Goal: Task Accomplishment & Management: Use online tool/utility

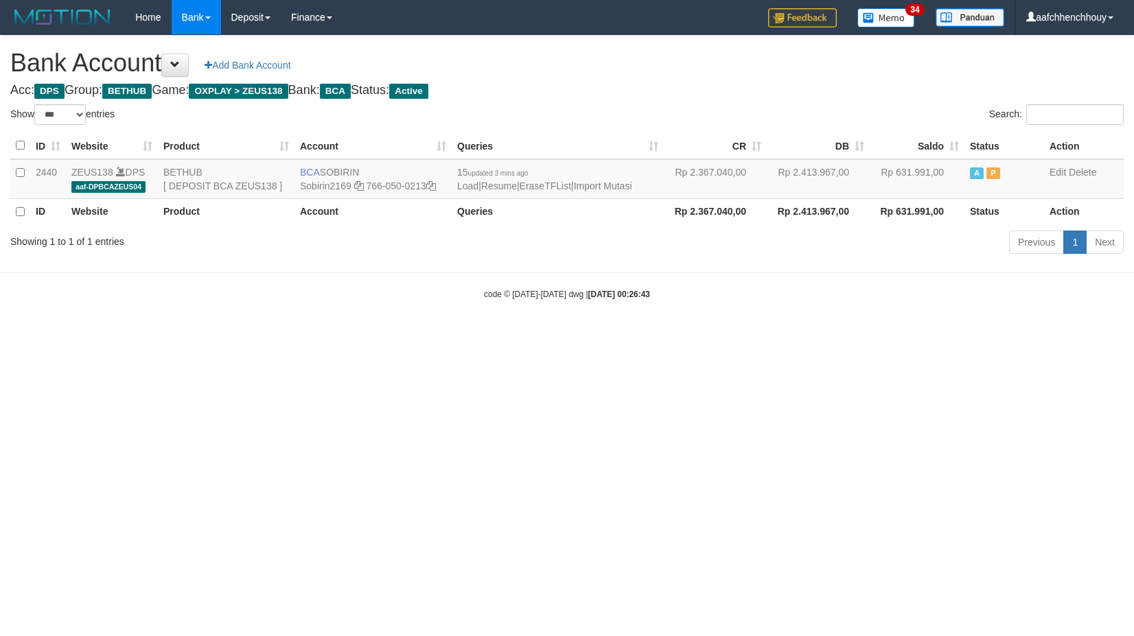
select select "***"
drag, startPoint x: 533, startPoint y: 321, endPoint x: 513, endPoint y: 283, distance: 43.0
click at [535, 312] on body "Toggle navigation Home Bank Account List Load By Website Group [OXPLAY] ZEUS138…" at bounding box center [567, 167] width 1134 height 335
select select "***"
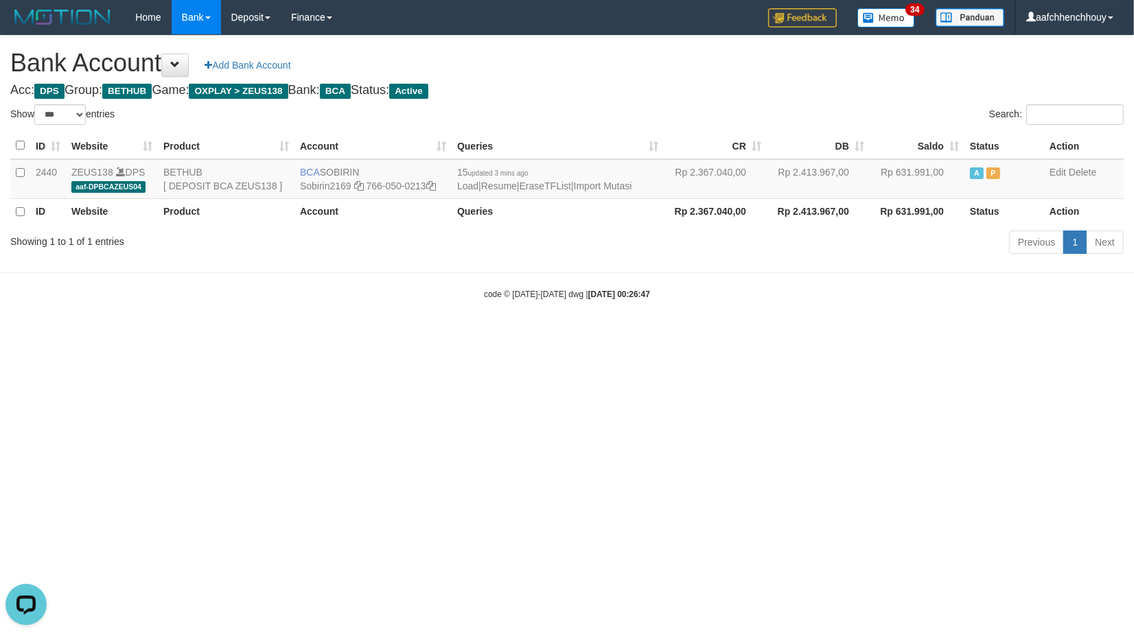
drag, startPoint x: 681, startPoint y: 345, endPoint x: 773, endPoint y: 345, distance: 92.6
click at [762, 318] on html "Toggle navigation Home Bank Account List Load By Website Group [OXPLAY] ZEUS138…" at bounding box center [567, 167] width 1134 height 335
drag, startPoint x: 520, startPoint y: 331, endPoint x: 454, endPoint y: 362, distance: 73.7
click at [432, 334] on body "Toggle navigation Home Bank Account List Load By Website Group [OXPLAY] ZEUS138…" at bounding box center [567, 167] width 1134 height 335
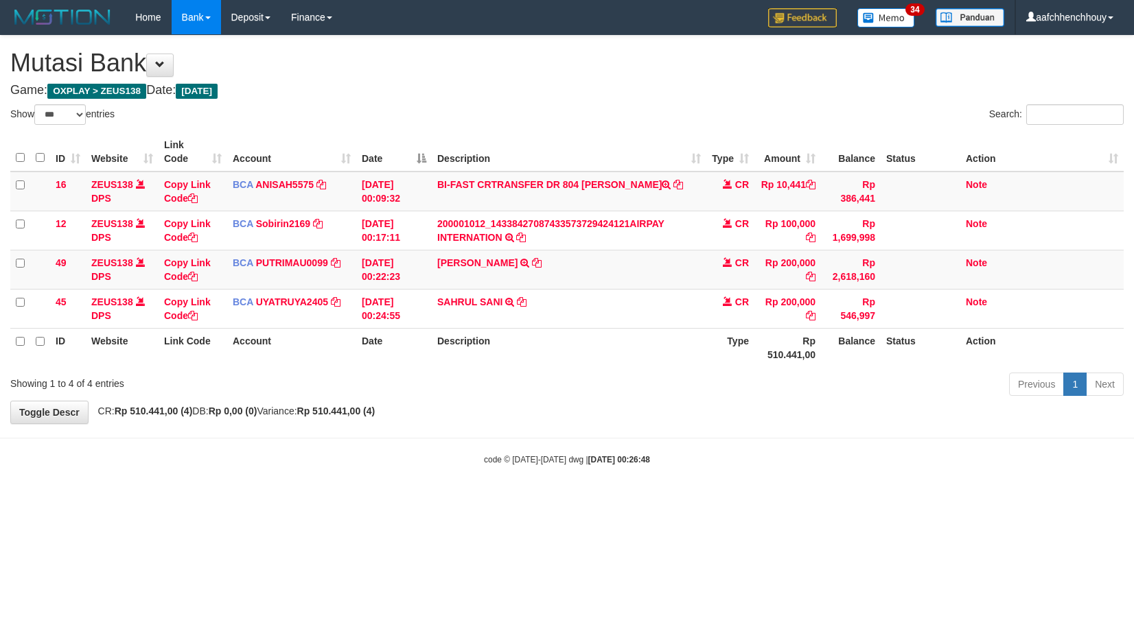
select select "***"
click at [654, 456] on body "Toggle navigation Home Bank Account List Load By Website Group [OXPLAY] ZEUS138…" at bounding box center [567, 250] width 1134 height 500
select select "***"
click at [635, 413] on html "Toggle navigation Home Bank Account List Load By Website Group [OXPLAY] ZEUS138…" at bounding box center [567, 250] width 1134 height 500
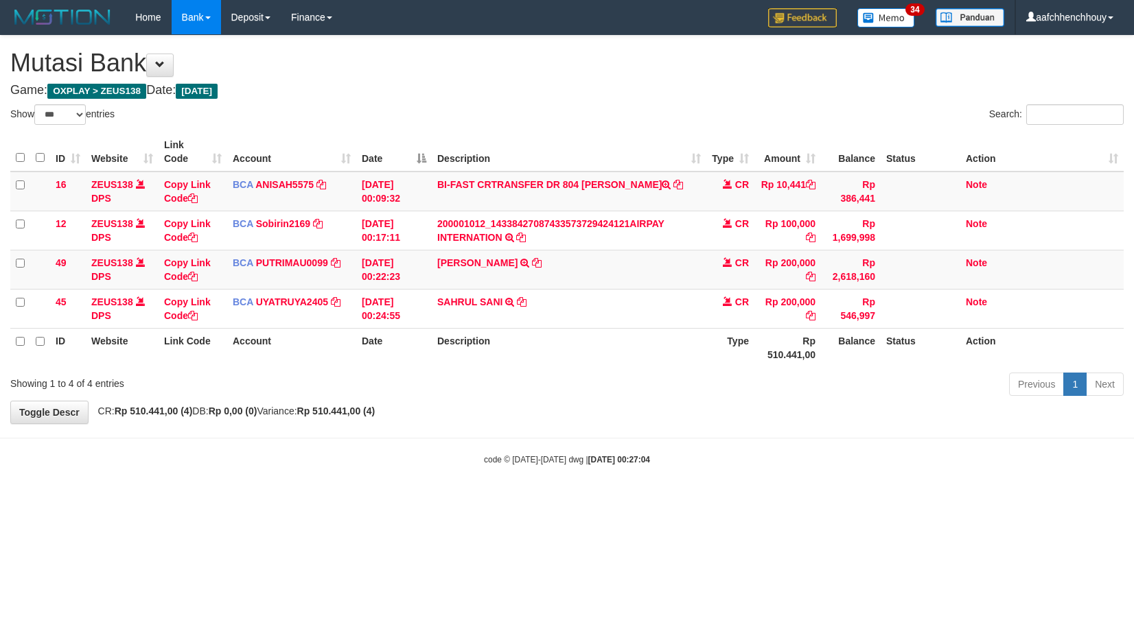
select select "***"
click at [707, 272] on tbody "16 ZEUS138 DPS Copy Link Code BCA ANISAH5575 DPS ANISAH mutasi_20251001_3827 | …" at bounding box center [566, 250] width 1113 height 157
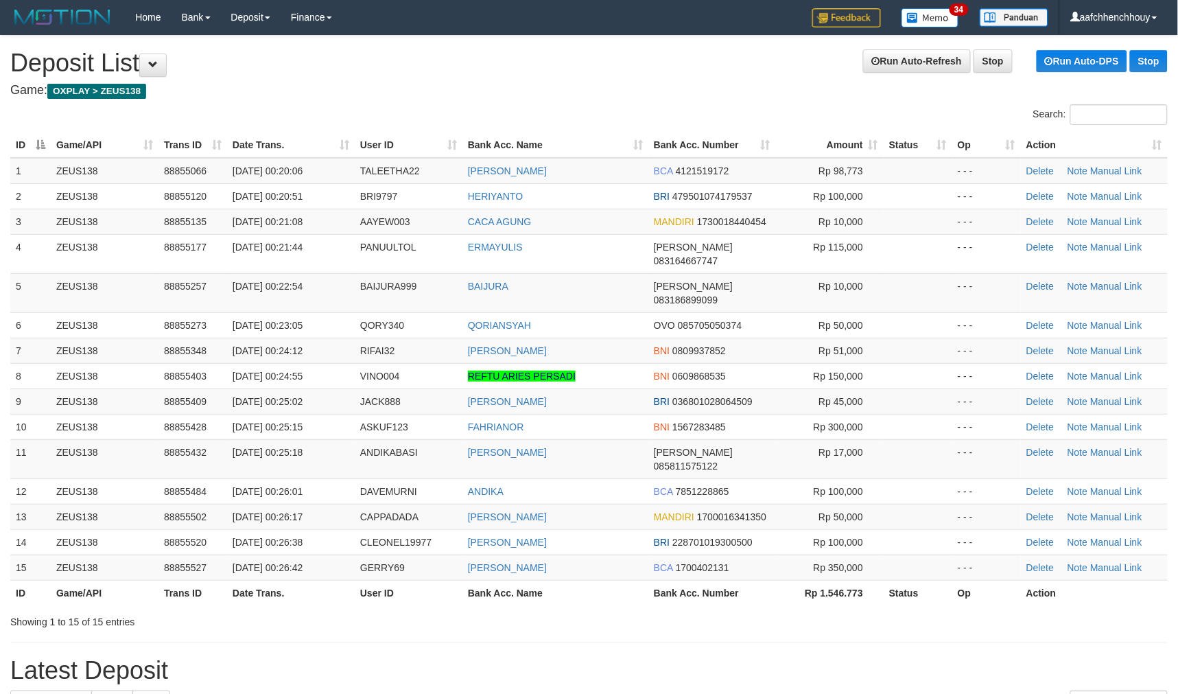
click at [540, 132] on th "Bank Acc. Name" at bounding box center [556, 144] width 186 height 25
drag, startPoint x: 0, startPoint y: 0, endPoint x: 498, endPoint y: 148, distance: 519.6
click at [531, 141] on th "Bank Acc. Name" at bounding box center [556, 144] width 186 height 25
click at [179, 126] on div "Search: ID Game/API Trans ID Date Trans. User ID Bank Acc. Name Bank Acc. Numbe…" at bounding box center [589, 366] width 1158 height 524
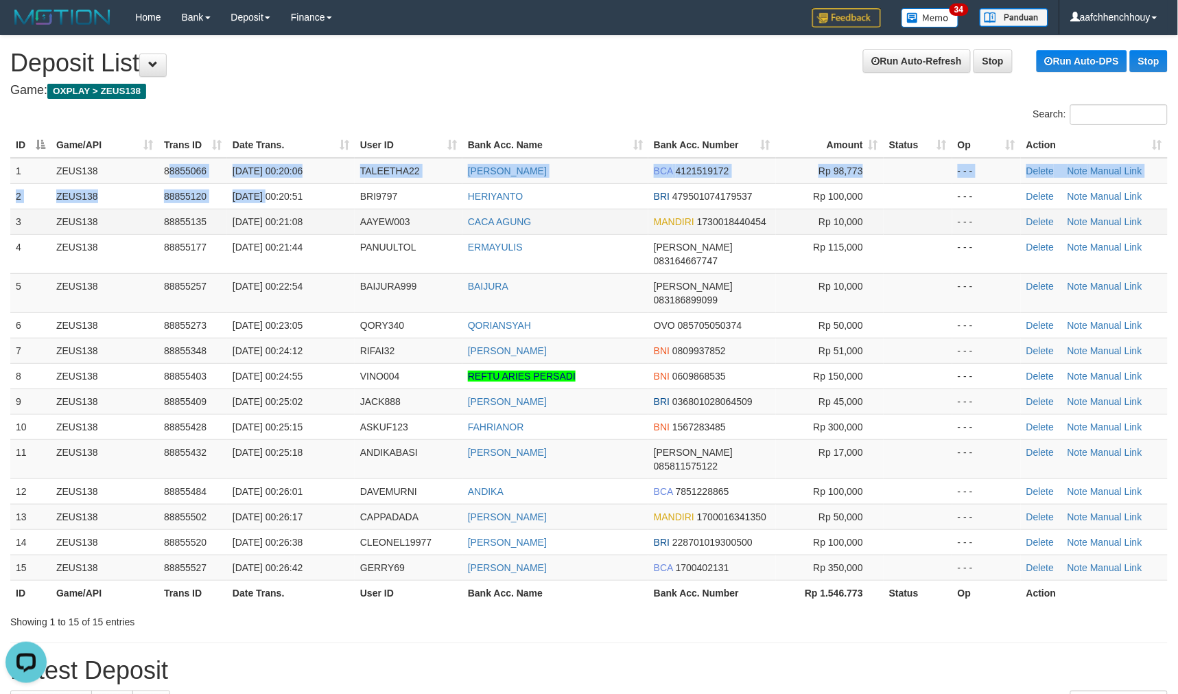
drag, startPoint x: 263, startPoint y: 185, endPoint x: 247, endPoint y: 218, distance: 36.5
click at [244, 213] on tbody "1 ZEUS138 88855066 01/10/2025 00:20:06 TALEETHA22 IBNU FADILLAH BCA 4121519172 …" at bounding box center [589, 369] width 1158 height 423
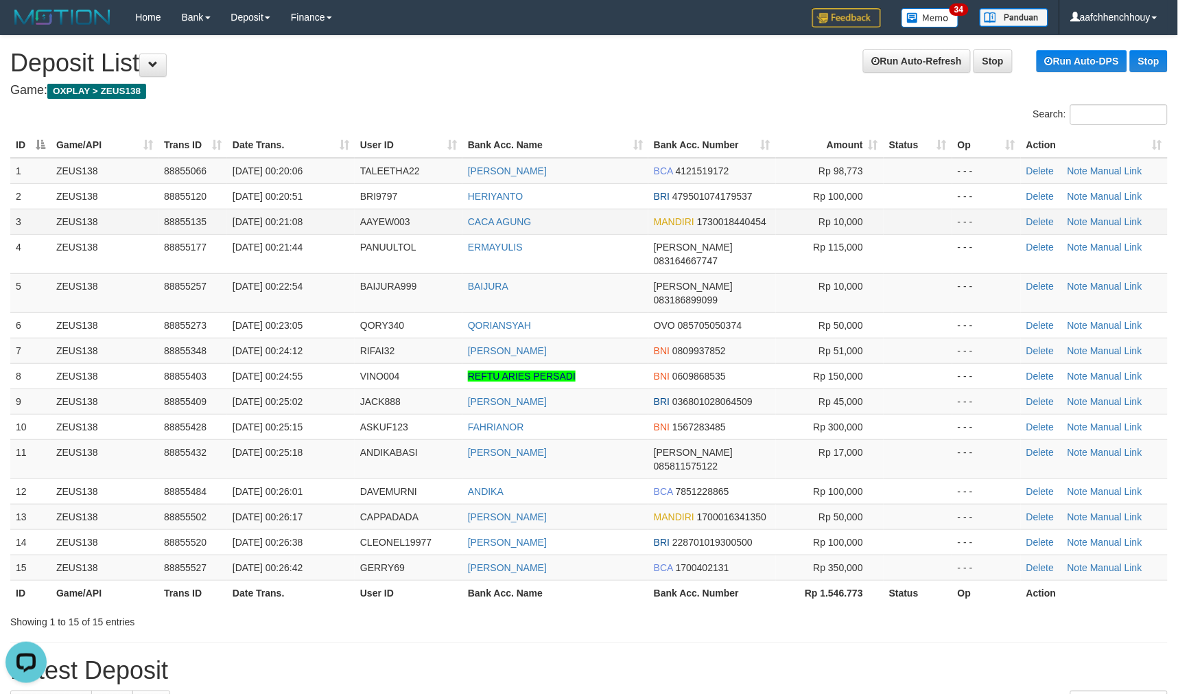
drag, startPoint x: 262, startPoint y: 228, endPoint x: 271, endPoint y: 231, distance: 9.3
click at [262, 230] on td "01/10/2025 00:21:08" at bounding box center [291, 221] width 128 height 25
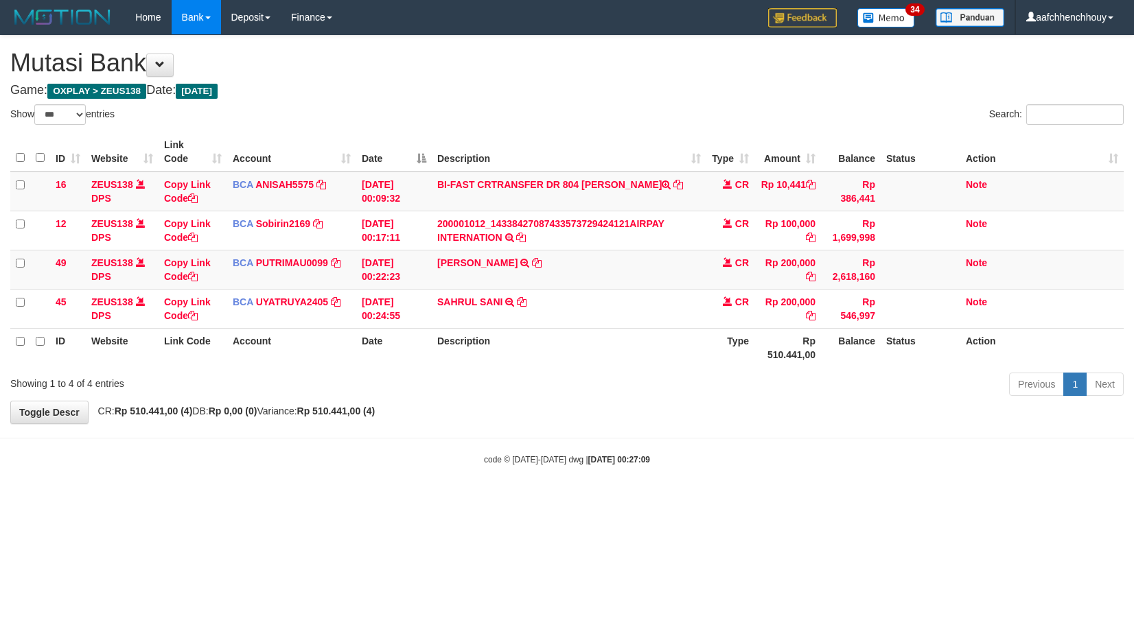
select select "***"
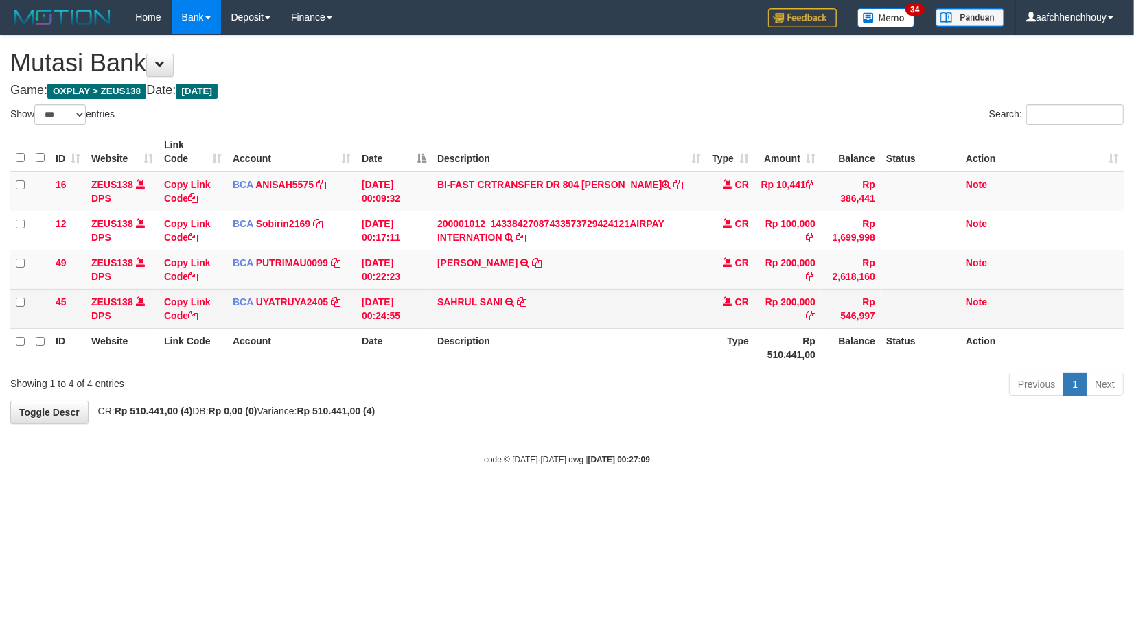
drag, startPoint x: 825, startPoint y: 448, endPoint x: 965, endPoint y: 314, distance: 193.7
click at [824, 450] on body "Toggle navigation Home Bank Account List Load By Website Group [OXPLAY] ZEUS138…" at bounding box center [567, 250] width 1134 height 500
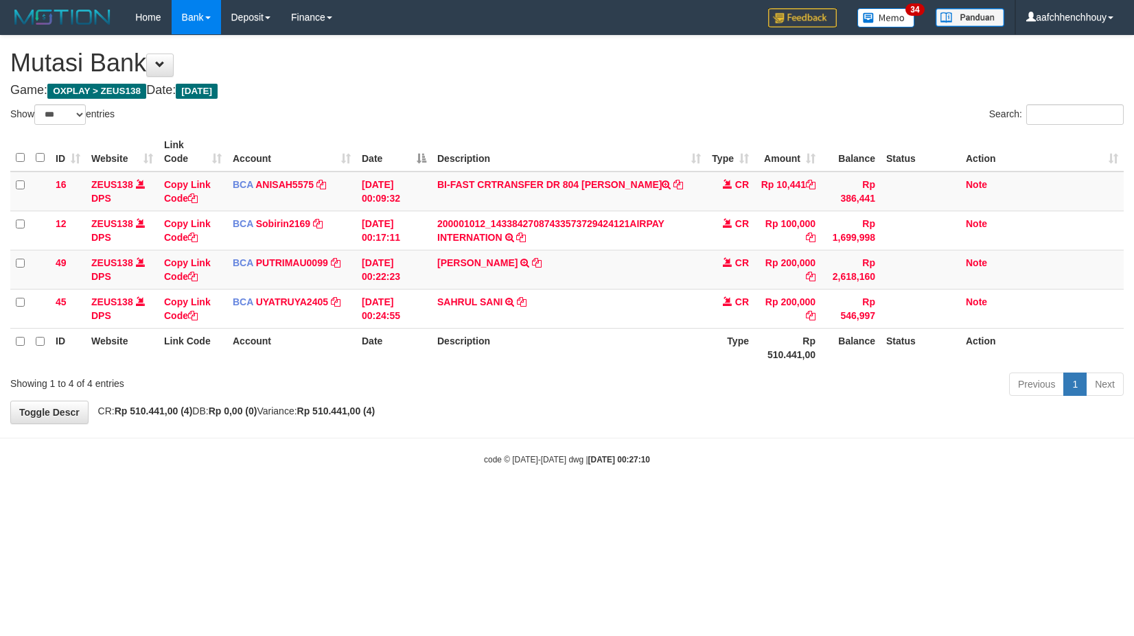
select select "***"
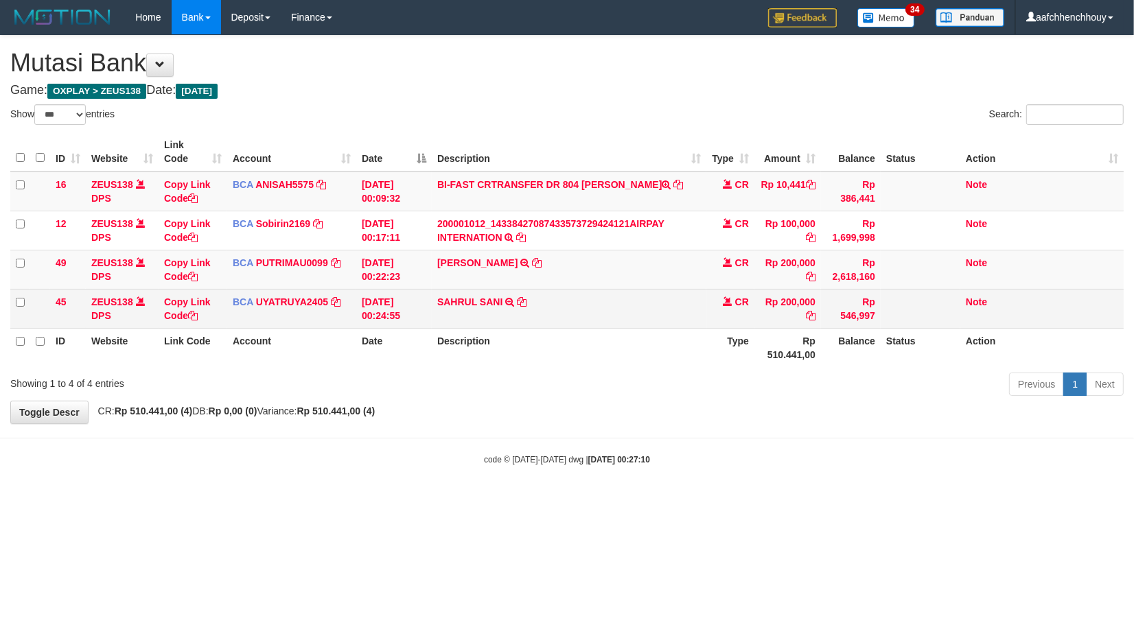
click at [527, 290] on td "SAHRUL SANI TRSF E-BANKING CR 0110/FTSCY/WS95031 200000.00SAHRUL SANI" at bounding box center [569, 308] width 275 height 39
click at [524, 292] on td "SAHRUL SANI TRSF E-BANKING CR 0110/FTSCY/WS95031 200000.00SAHRUL SANI" at bounding box center [569, 308] width 275 height 39
click at [524, 295] on td "SAHRUL SANI TRSF E-BANKING CR 0110/FTSCY/WS95031 200000.00SAHRUL SANI" at bounding box center [569, 308] width 275 height 39
click at [524, 297] on icon at bounding box center [522, 302] width 10 height 10
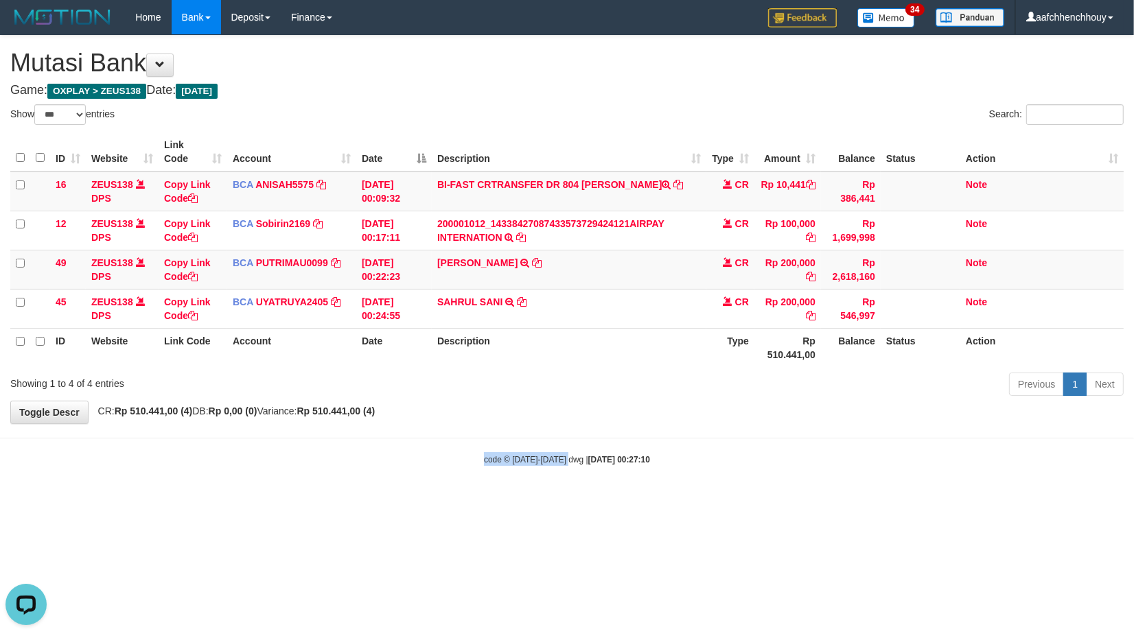
drag, startPoint x: 502, startPoint y: 483, endPoint x: 1127, endPoint y: 377, distance: 634.1
click at [800, 485] on html "Toggle navigation Home Bank Account List Load By Website Group [OXPLAY] ZEUS138…" at bounding box center [567, 250] width 1134 height 500
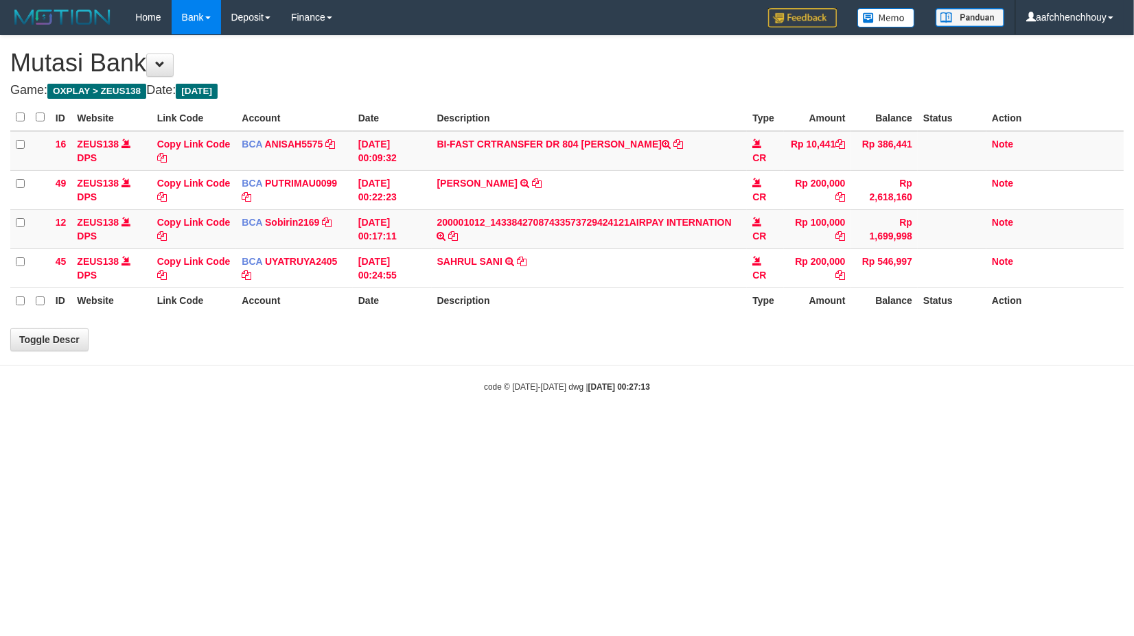
select select "***"
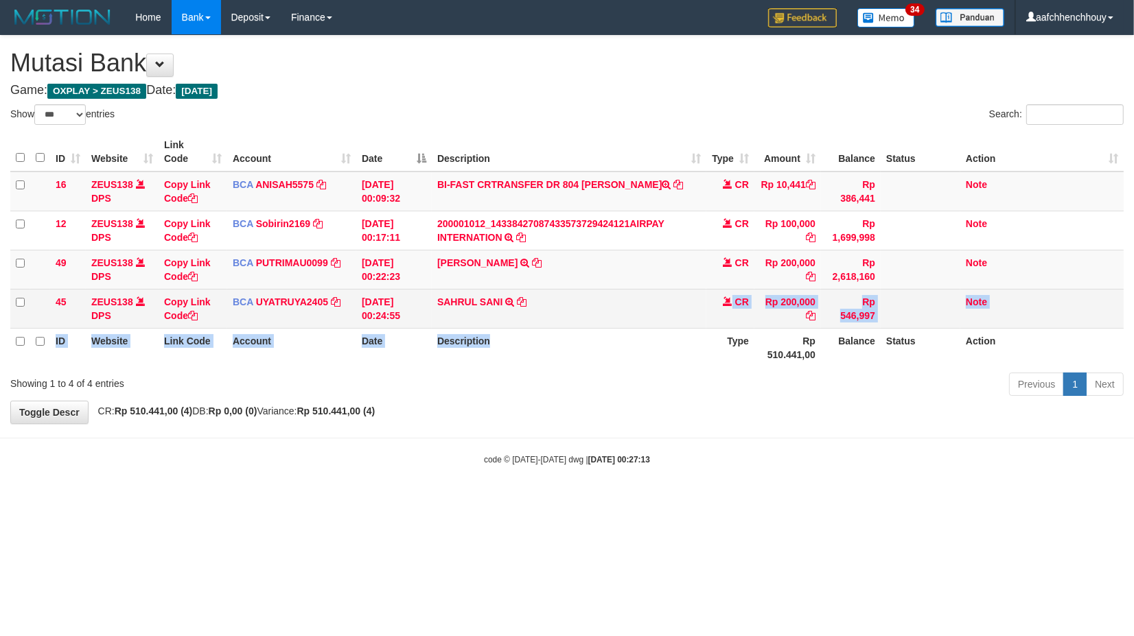
drag, startPoint x: 583, startPoint y: 365, endPoint x: 16, endPoint y: 443, distance: 572.9
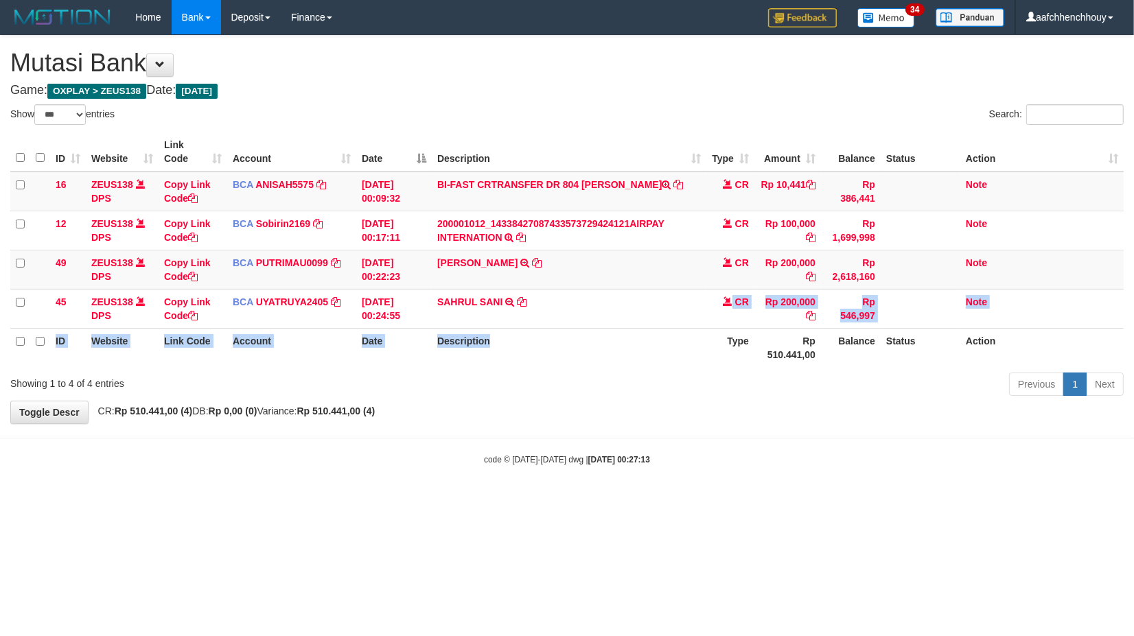
click at [565, 339] on th "Description" at bounding box center [569, 347] width 275 height 39
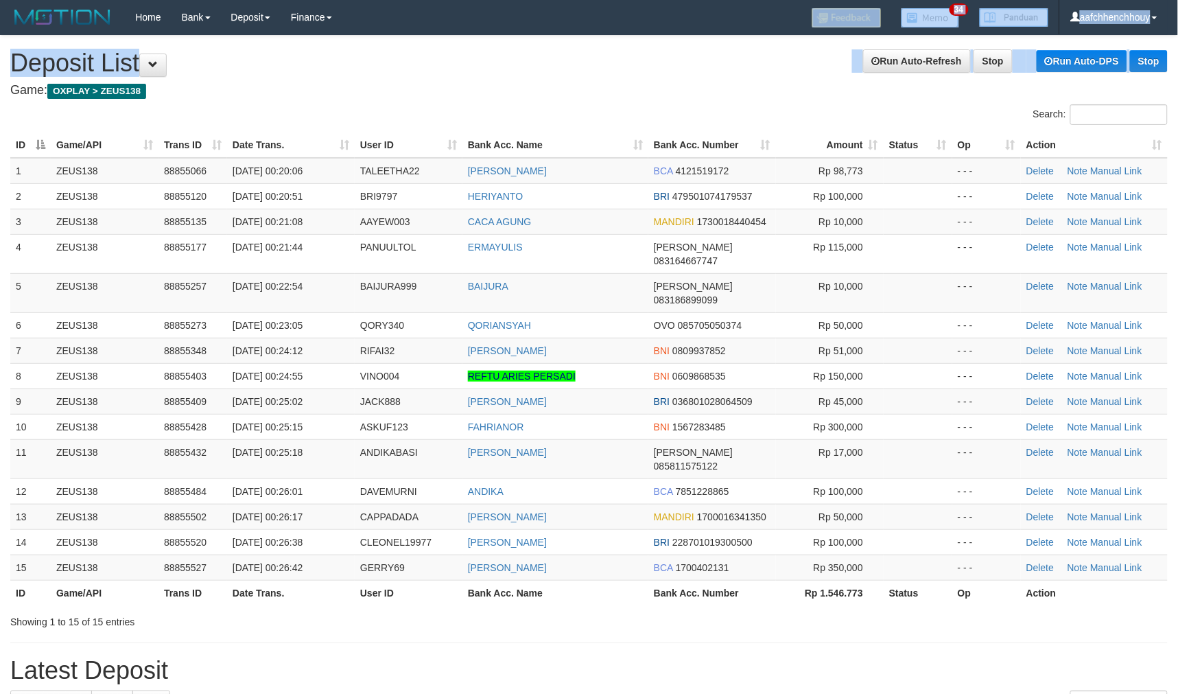
drag, startPoint x: 427, startPoint y: 25, endPoint x: 2, endPoint y: 159, distance: 445.2
drag, startPoint x: 652, startPoint y: 71, endPoint x: 630, endPoint y: 70, distance: 22.0
click at [650, 71] on h1 "Run Auto-Refresh Stop Run Auto-DPS Stop Deposit List" at bounding box center [589, 62] width 1158 height 27
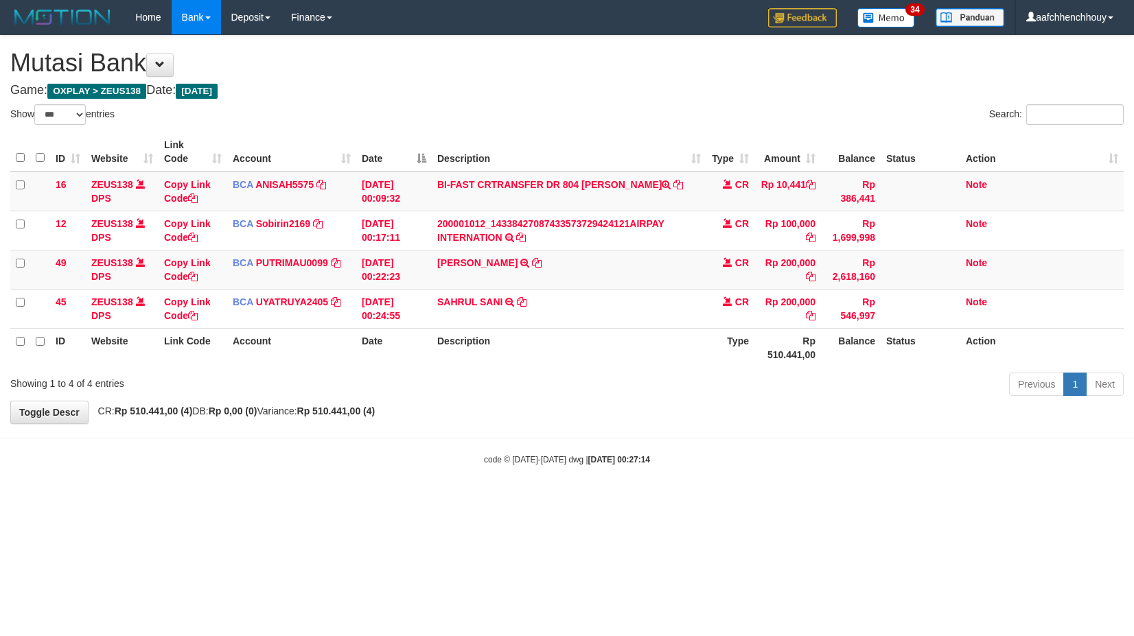
select select "***"
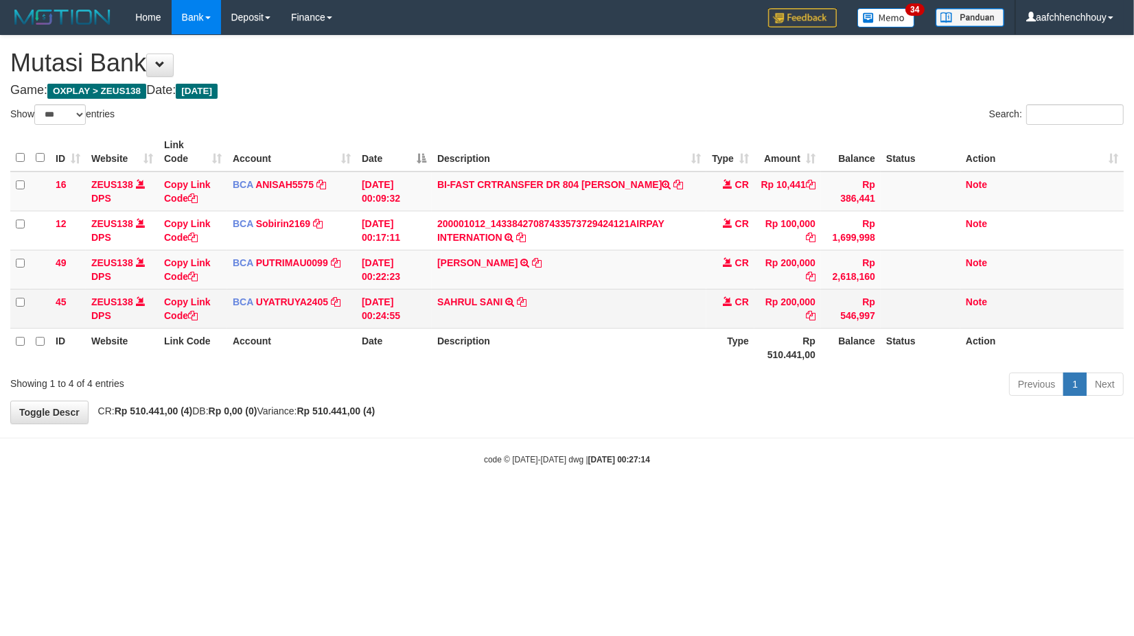
drag, startPoint x: 655, startPoint y: 317, endPoint x: 1123, endPoint y: 314, distance: 467.4
click at [849, 348] on tr "ID Website Link Code Account Date Description Type Rp 510.441,00 Balance Status…" at bounding box center [566, 347] width 1113 height 39
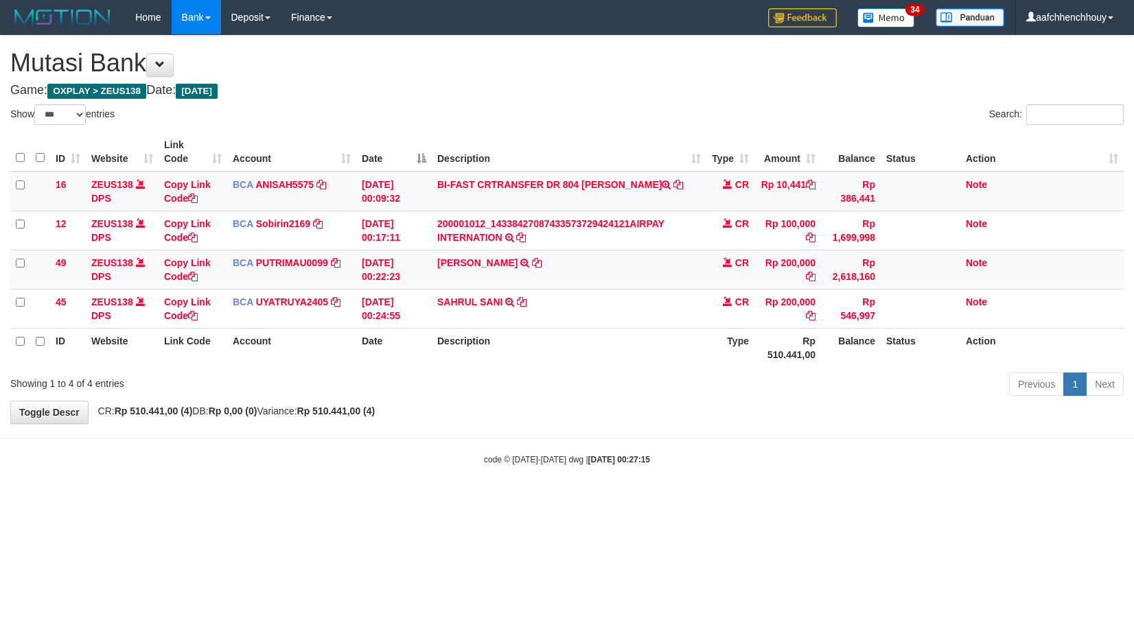
select select "***"
drag, startPoint x: 362, startPoint y: 508, endPoint x: 377, endPoint y: 509, distance: 15.8
click at [366, 500] on html "Toggle navigation Home Bank Account List Load By Website Group [OXPLAY] ZEUS138…" at bounding box center [567, 250] width 1134 height 500
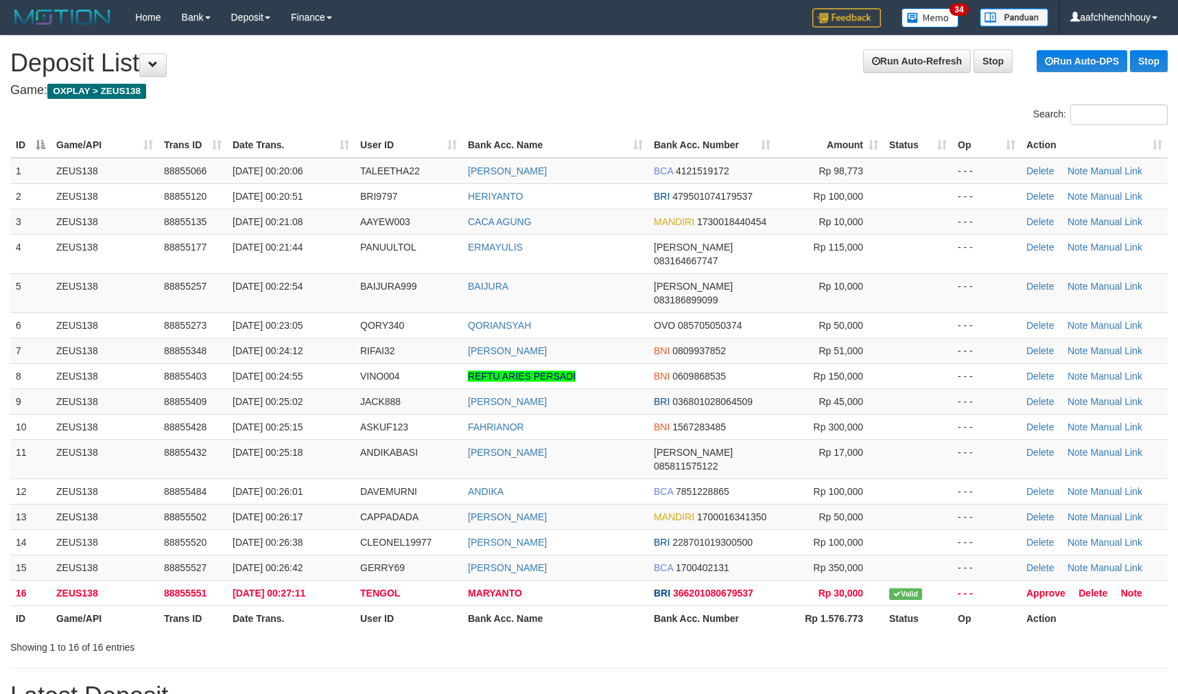
click at [557, 65] on h1 "Run Auto-Refresh Stop Run Auto-DPS Stop Deposit List" at bounding box center [589, 62] width 1158 height 27
drag, startPoint x: 619, startPoint y: 148, endPoint x: 627, endPoint y: 147, distance: 7.7
click at [620, 148] on th "Bank Acc. Name" at bounding box center [556, 144] width 186 height 25
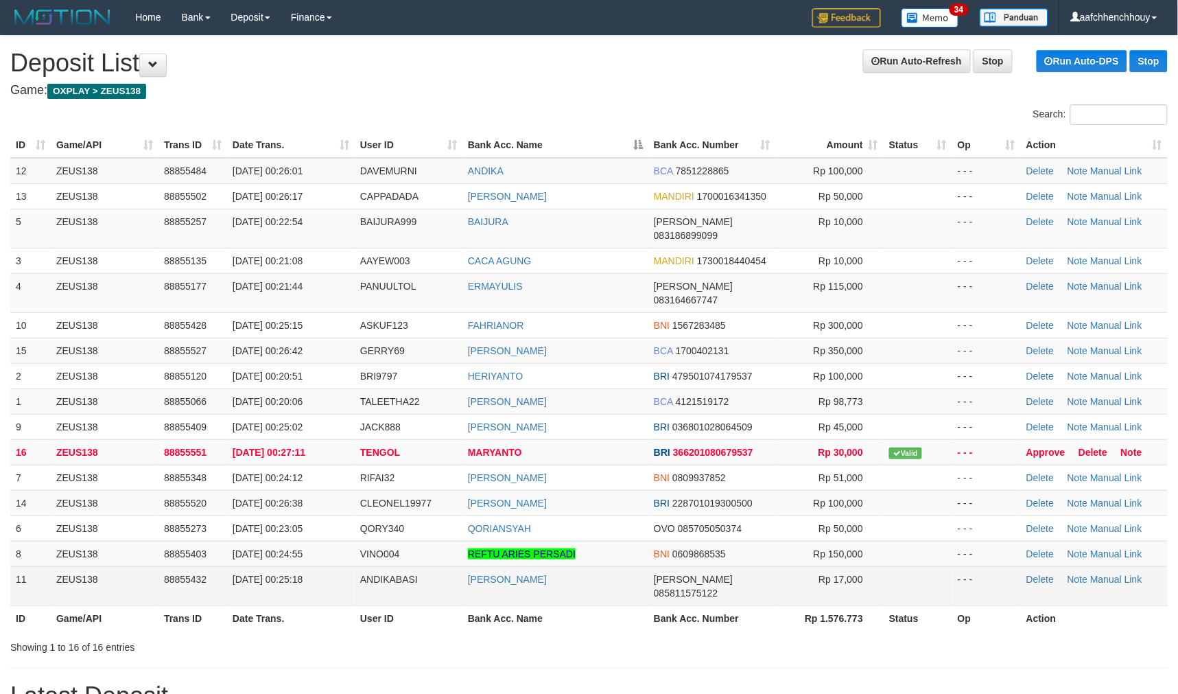
click at [628, 142] on th "Bank Acc. Name" at bounding box center [556, 144] width 186 height 25
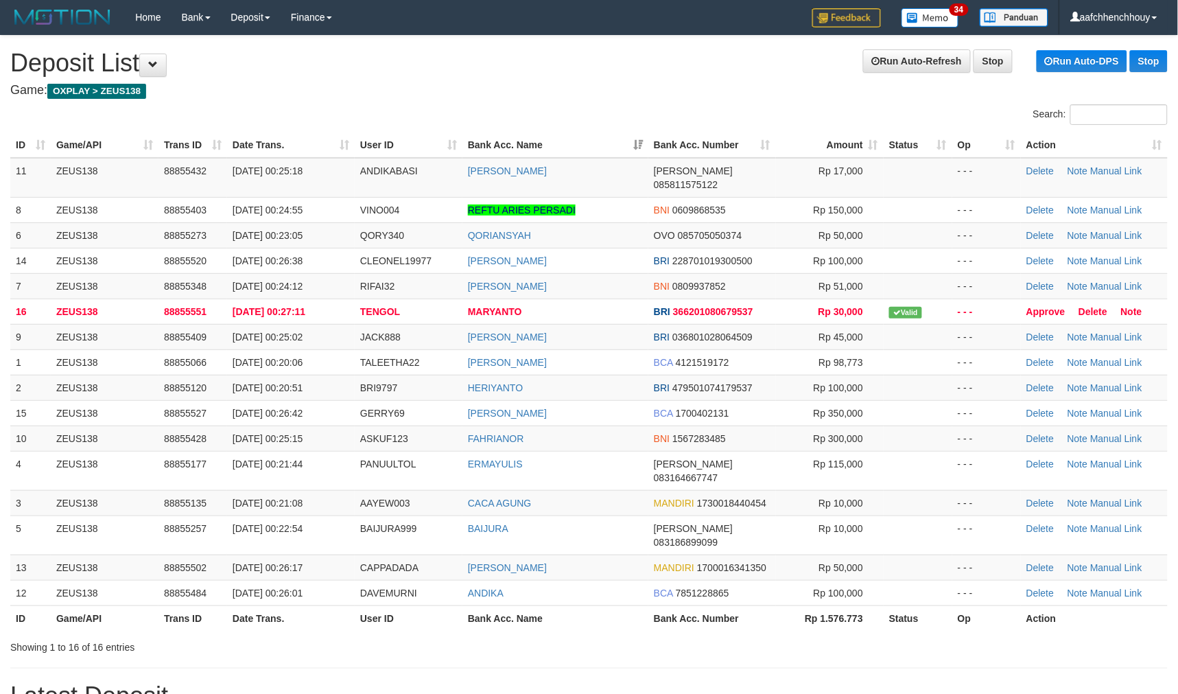
click at [593, 179] on td "[PERSON_NAME]" at bounding box center [556, 178] width 186 height 40
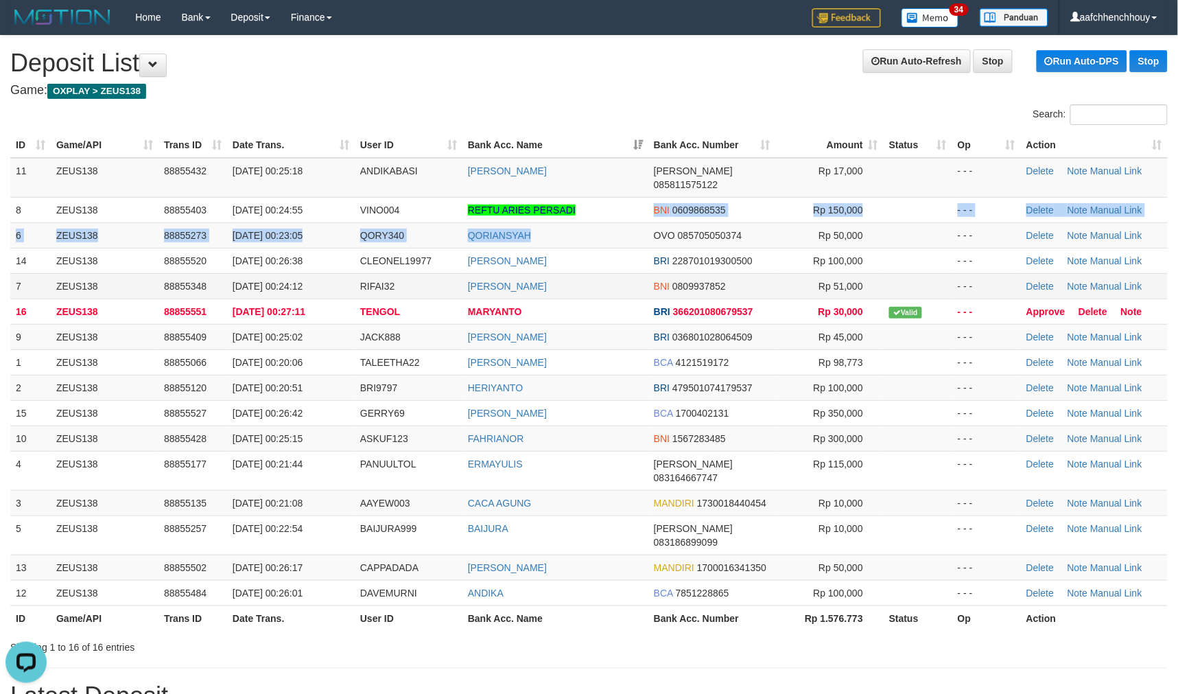
drag, startPoint x: 594, startPoint y: 197, endPoint x: 623, endPoint y: 262, distance: 71.3
click at [607, 264] on tbody "11 ZEUS138 88855432 01/10/2025 00:25:18 ANDIKABASI SURYA SURA ANDIKA DANA 08581…" at bounding box center [589, 382] width 1158 height 448
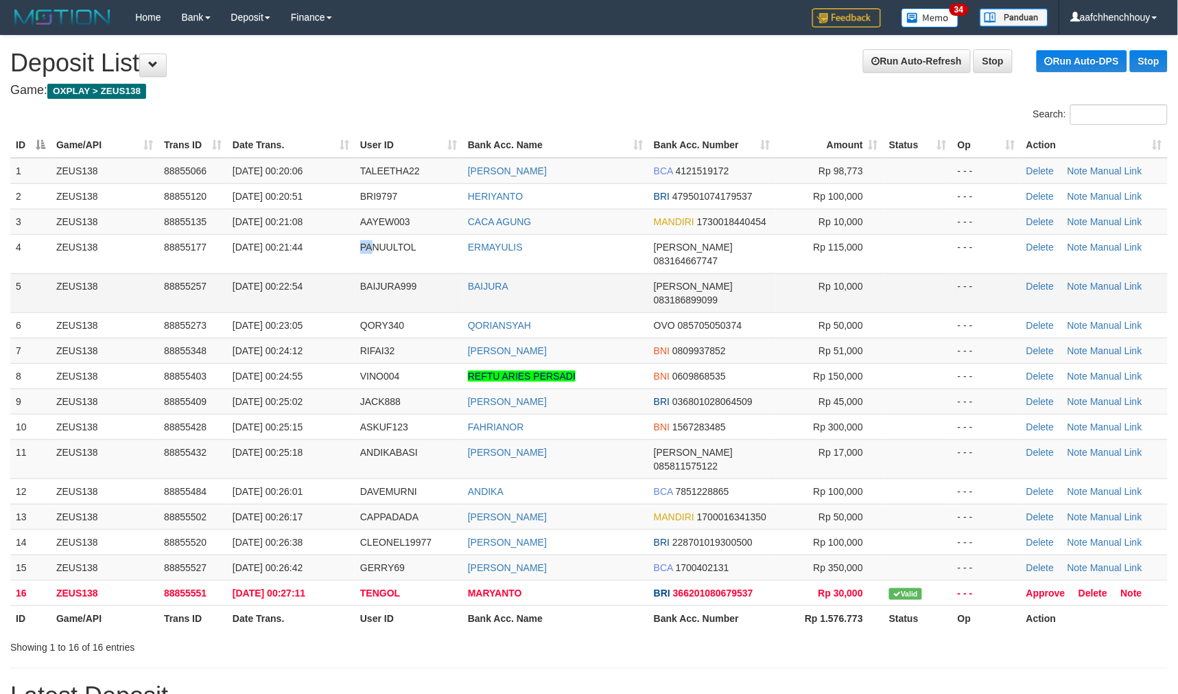
drag, startPoint x: 371, startPoint y: 239, endPoint x: 307, endPoint y: 259, distance: 66.4
click at [358, 244] on tr "4 ZEUS138 88855177 [DATE] 00:21:44 PANUULTOL ERMAYULIS [PERSON_NAME] 0831646677…" at bounding box center [589, 253] width 1158 height 39
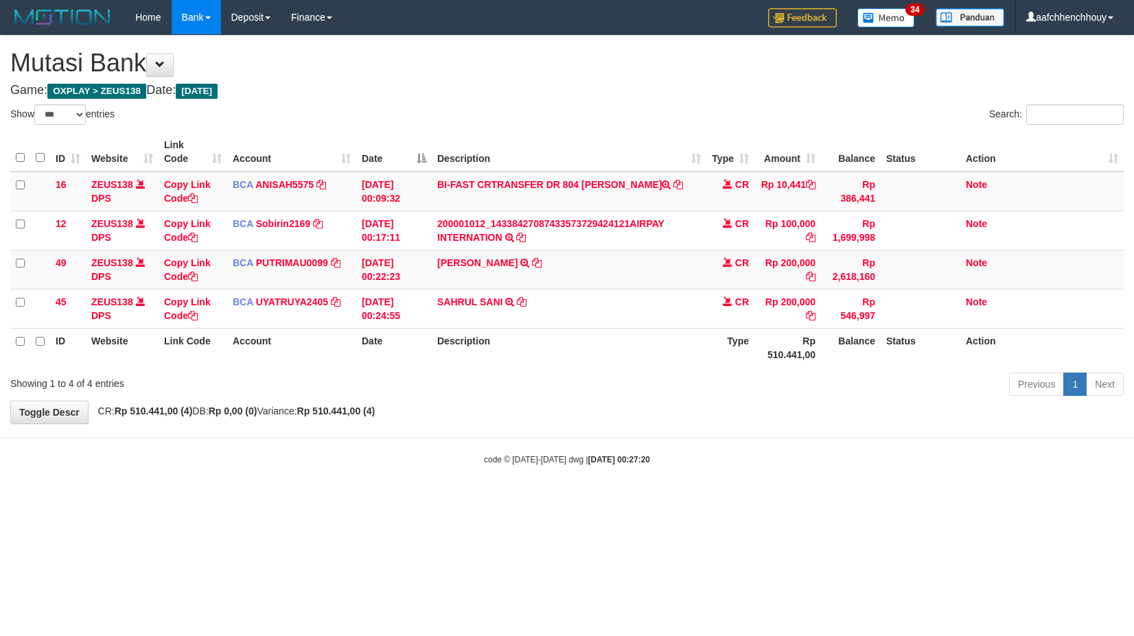
select select "***"
click at [311, 500] on html "Toggle navigation Home Bank Account List Load By Website Group [OXPLAY] ZEUS138…" at bounding box center [567, 250] width 1134 height 500
drag, startPoint x: 497, startPoint y: 533, endPoint x: 1115, endPoint y: 392, distance: 633.6
click at [796, 500] on html "Toggle navigation Home Bank Account List Load By Website Group [OXPLAY] ZEUS138…" at bounding box center [567, 250] width 1134 height 500
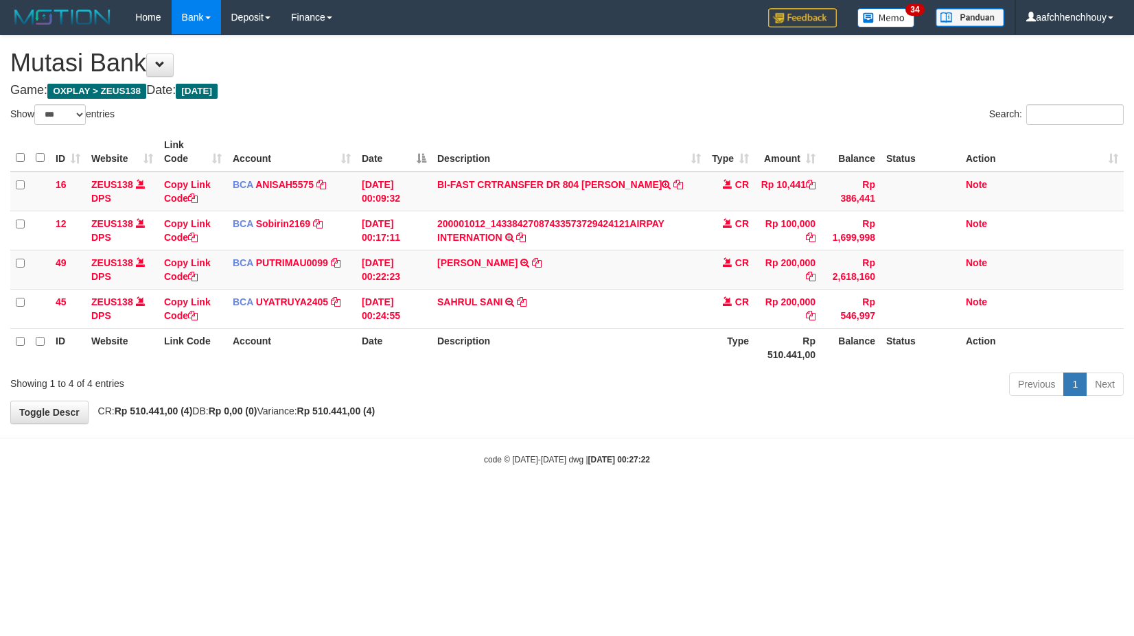
select select "***"
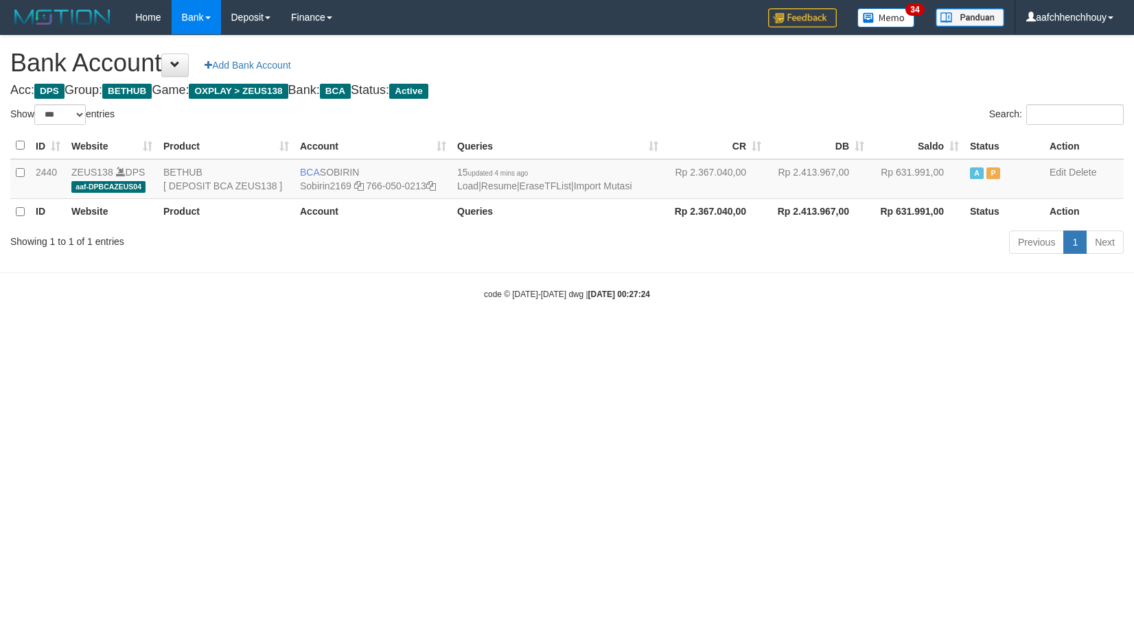
select select "***"
click at [593, 335] on html "Toggle navigation Home Bank Account List Load By Website Group [OXPLAY] ZEUS138…" at bounding box center [567, 167] width 1134 height 335
select select "***"
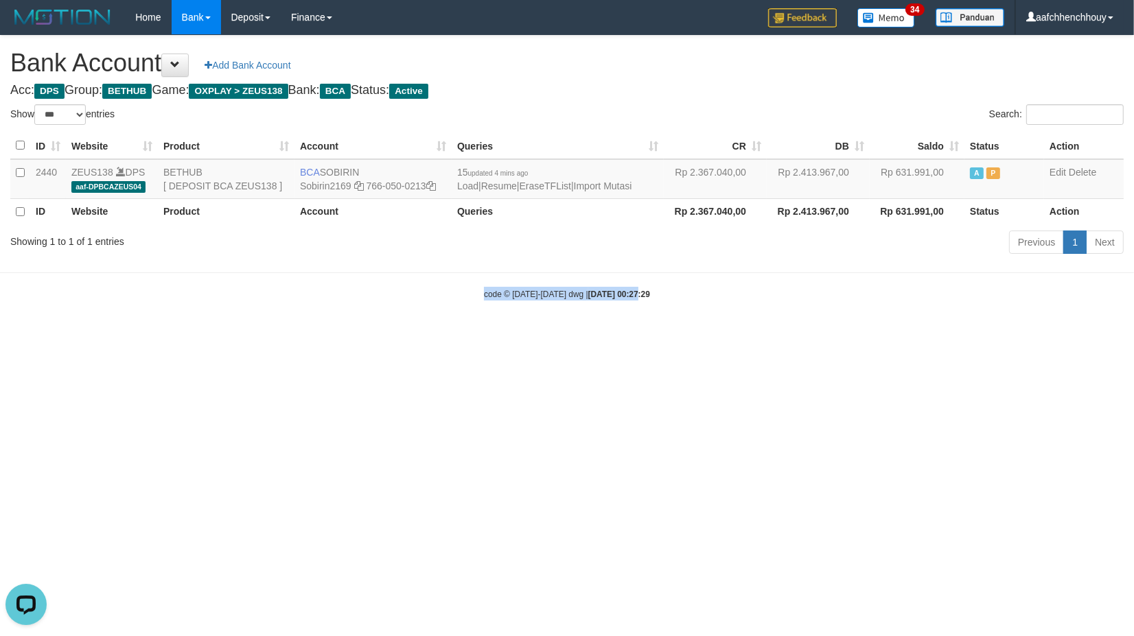
click at [424, 252] on body "Toggle navigation Home Bank Account List Load By Website Group [OXPLAY] ZEUS138…" at bounding box center [567, 167] width 1134 height 335
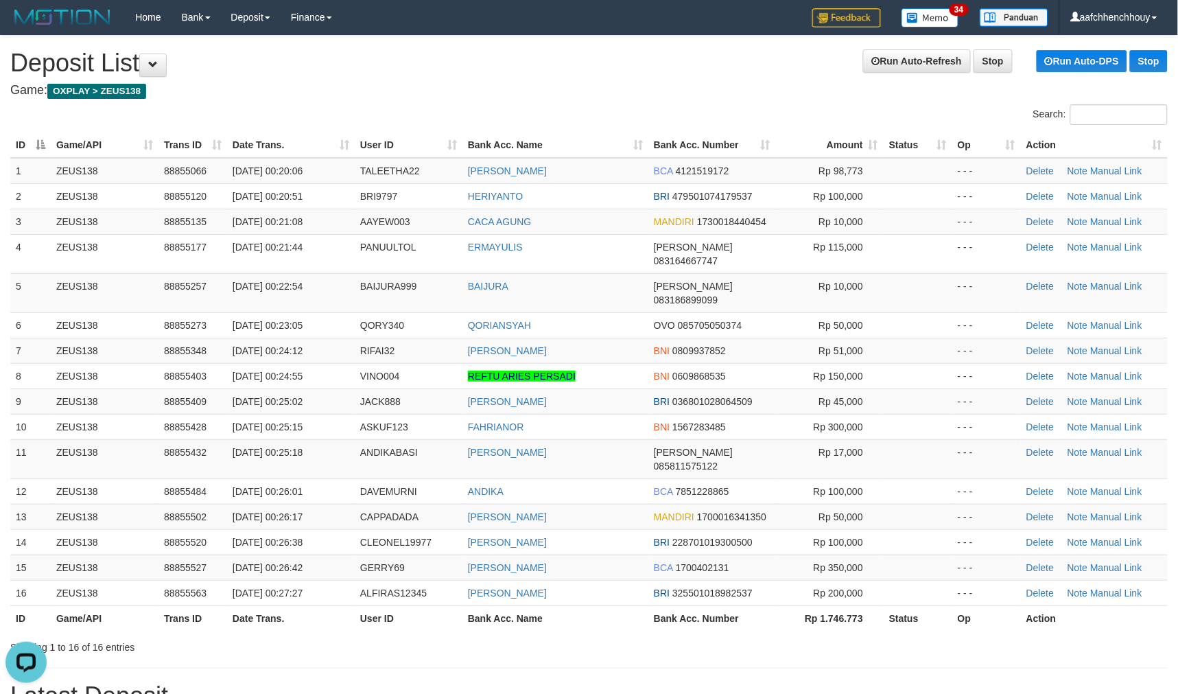
drag, startPoint x: 0, startPoint y: 0, endPoint x: 407, endPoint y: 124, distance: 425.3
click at [407, 124] on div "Search:" at bounding box center [589, 116] width 1178 height 24
click at [423, 126] on div "Search:" at bounding box center [589, 116] width 1178 height 24
drag, startPoint x: 0, startPoint y: 0, endPoint x: 297, endPoint y: 122, distance: 321.3
click at [296, 122] on div "Search:" at bounding box center [589, 116] width 1178 height 24
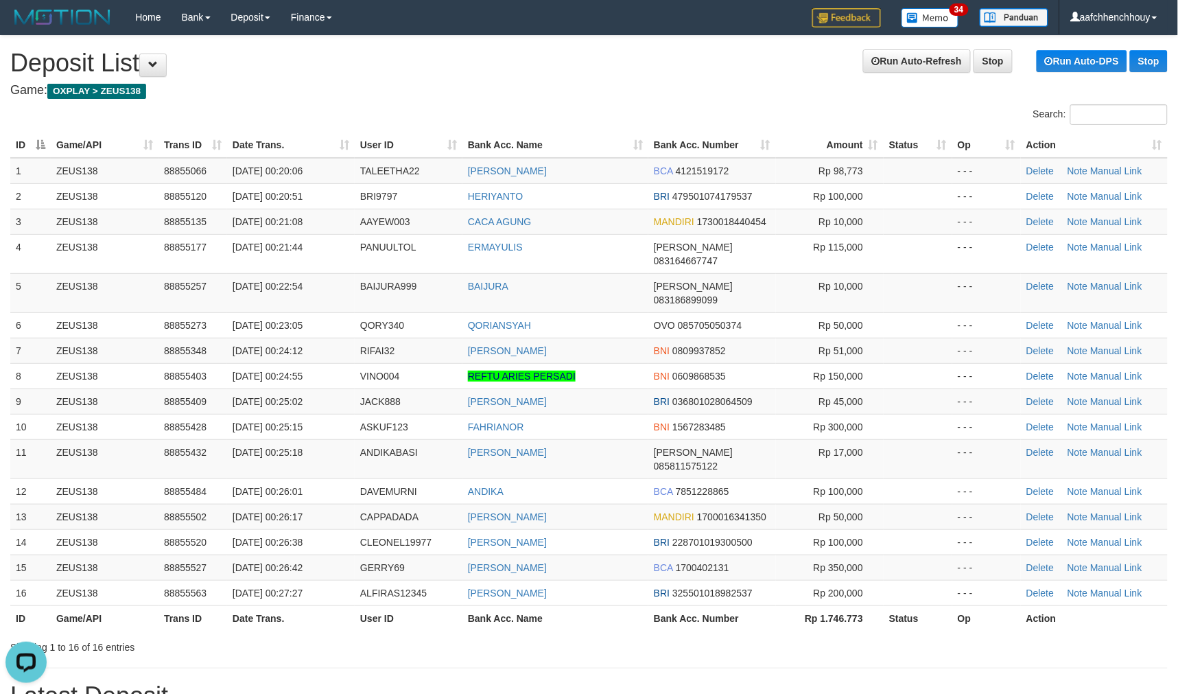
click at [292, 152] on table "ID Game/API Trans ID Date Trans. User ID Bank Acc. Name Bank Acc. Number Amount…" at bounding box center [589, 381] width 1158 height 498
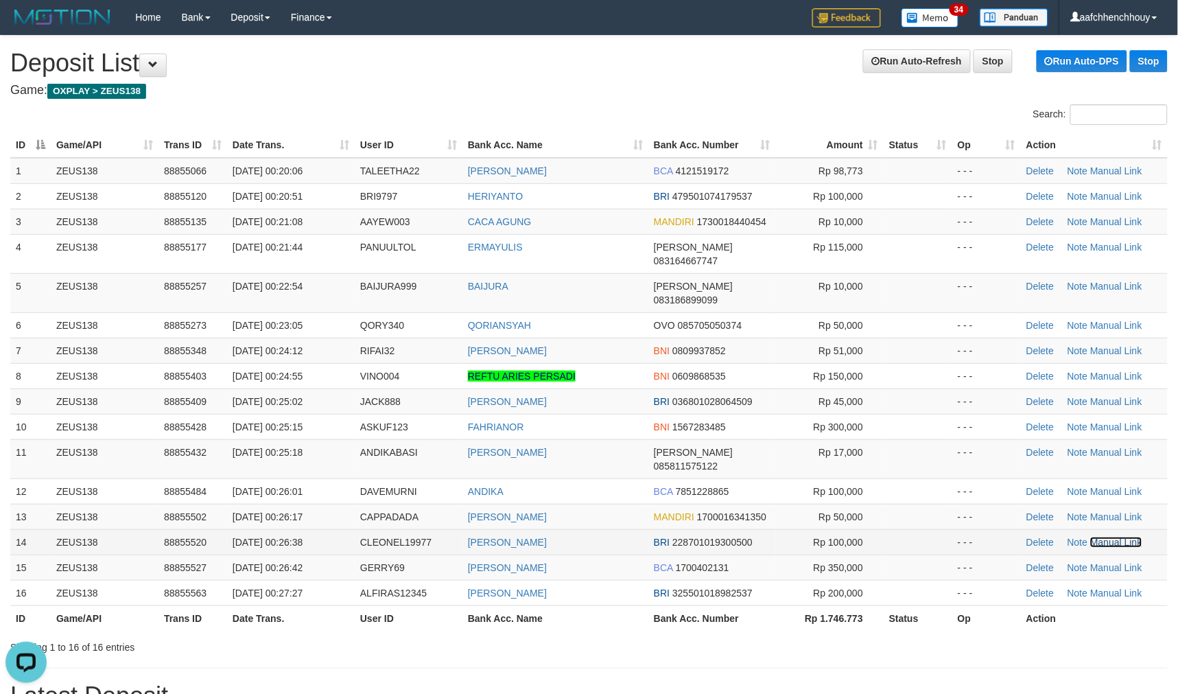
click at [1119, 537] on link "Manual Link" at bounding box center [1117, 542] width 52 height 11
click at [1091, 537] on link "Manual Link" at bounding box center [1117, 542] width 52 height 11
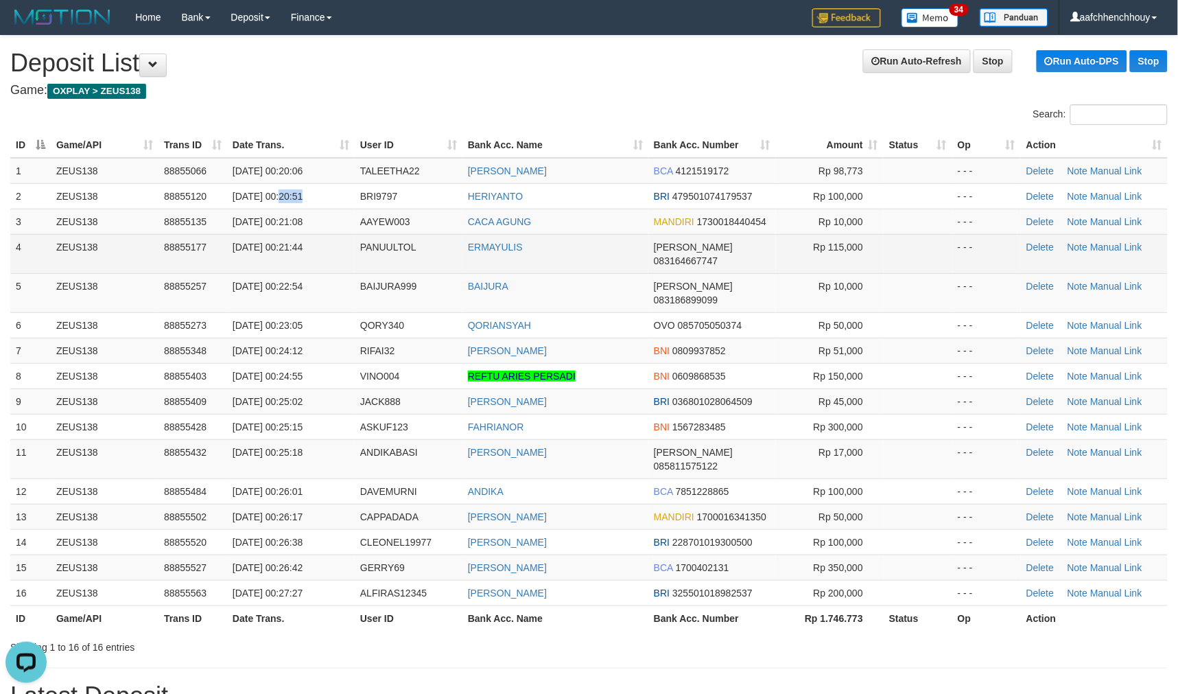
drag, startPoint x: 279, startPoint y: 186, endPoint x: 115, endPoint y: 244, distance: 174.1
click at [277, 215] on tbody "1 ZEUS138 88855066 01/10/2025 00:20:06 TALEETHA22 IBNU FADILLAH BCA 4121519172 …" at bounding box center [589, 382] width 1158 height 448
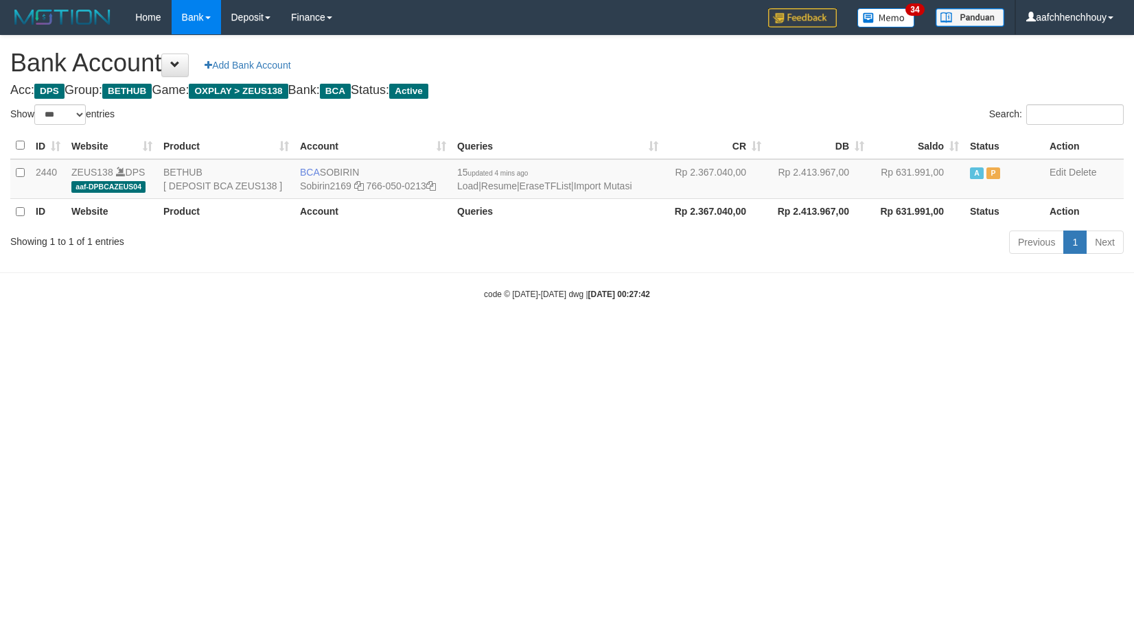
select select "***"
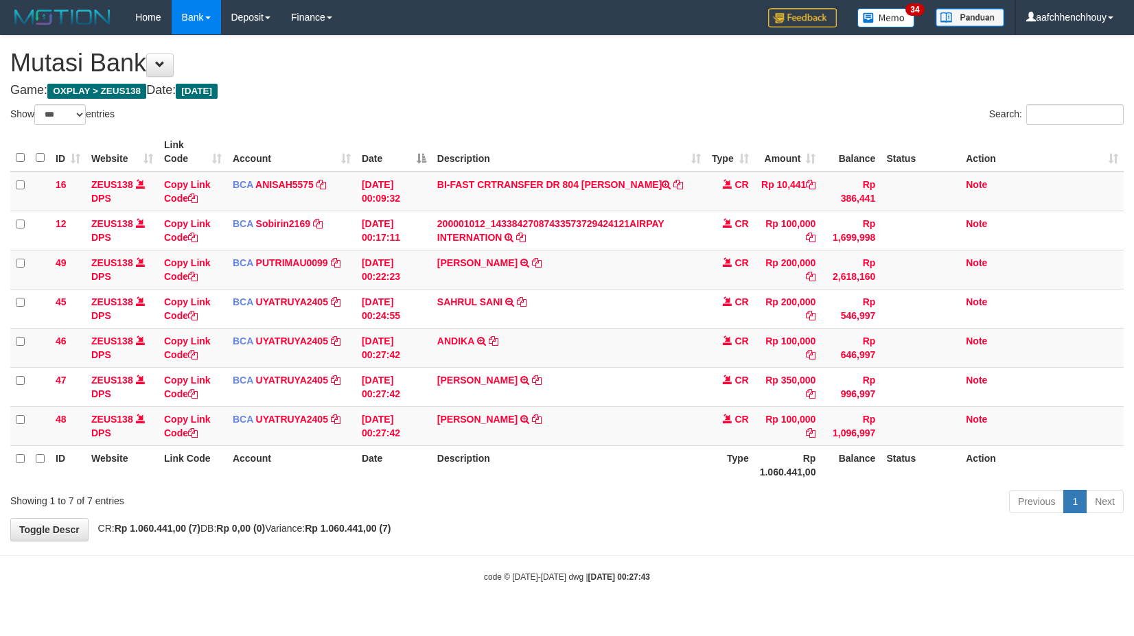
select select "***"
click at [482, 358] on td "ANDIKA TRSF E-BANKING CR 0110/FTSCY/WS95031 100000.00ANDIKA" at bounding box center [569, 347] width 275 height 39
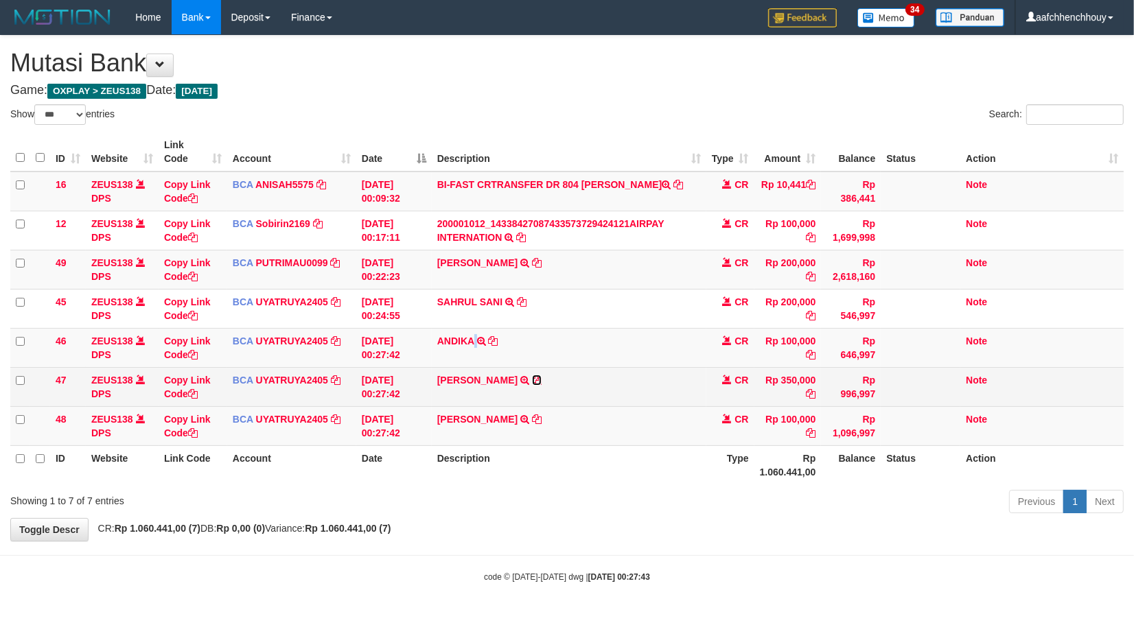
click at [541, 375] on icon at bounding box center [537, 380] width 10 height 10
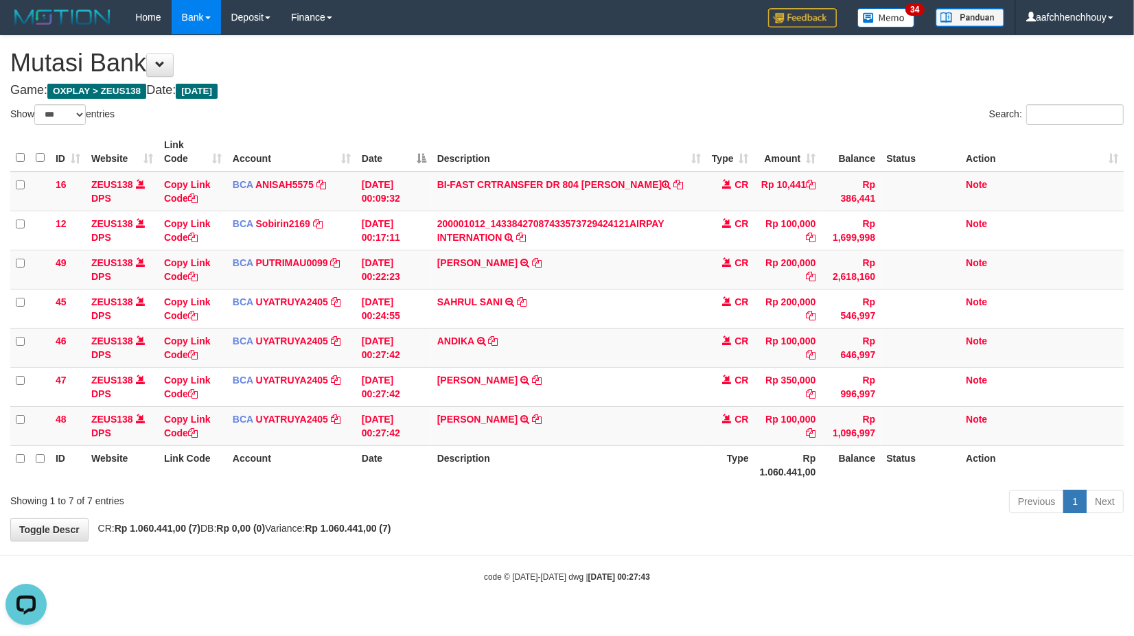
click at [602, 518] on div "**********" at bounding box center [567, 288] width 1134 height 505
click at [541, 417] on icon at bounding box center [537, 420] width 10 height 10
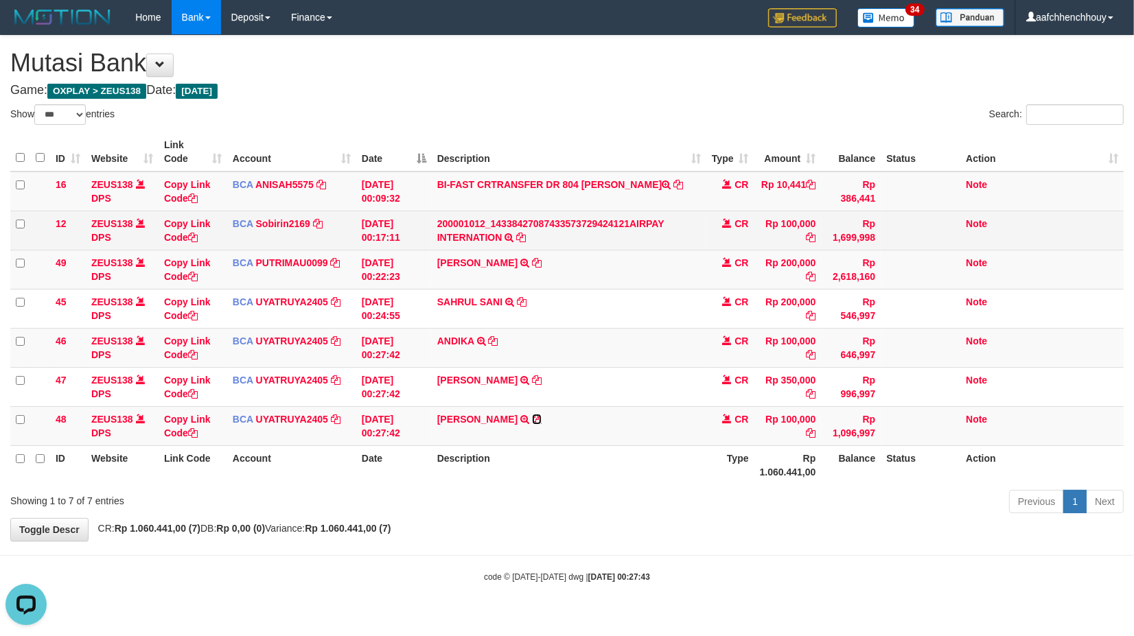
drag, startPoint x: 566, startPoint y: 417, endPoint x: 1121, endPoint y: 244, distance: 580.7
click at [541, 417] on icon at bounding box center [537, 420] width 10 height 10
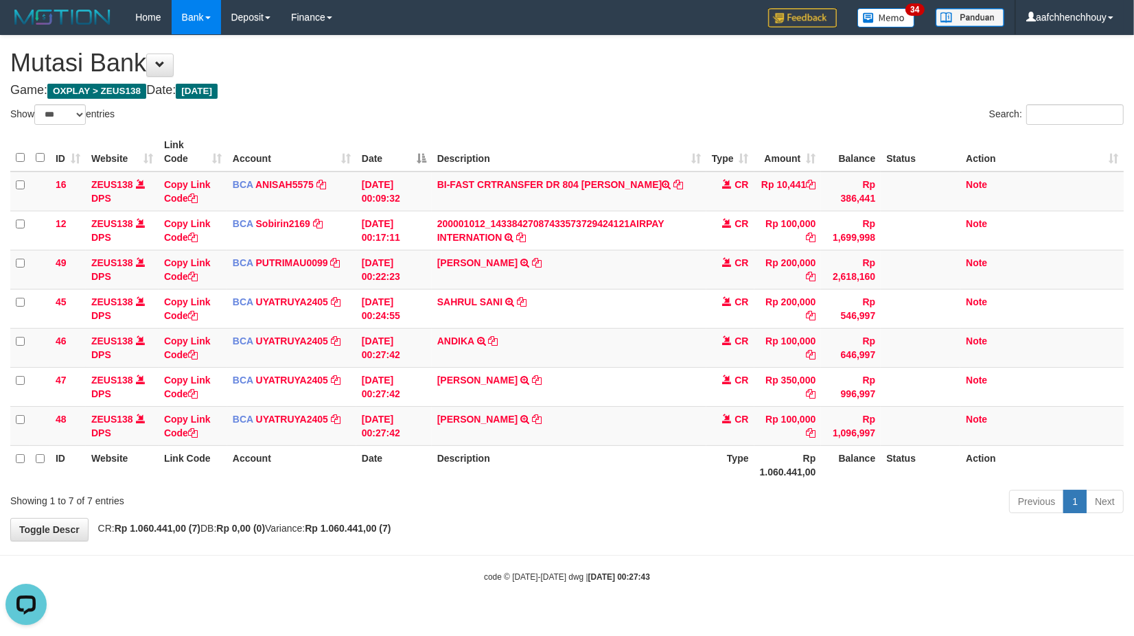
click at [479, 547] on body "Toggle navigation Home Bank Account List Load By Website Group [OXPLAY] ZEUS138…" at bounding box center [567, 309] width 1134 height 618
click at [182, 416] on link "Copy Link Code" at bounding box center [187, 426] width 47 height 25
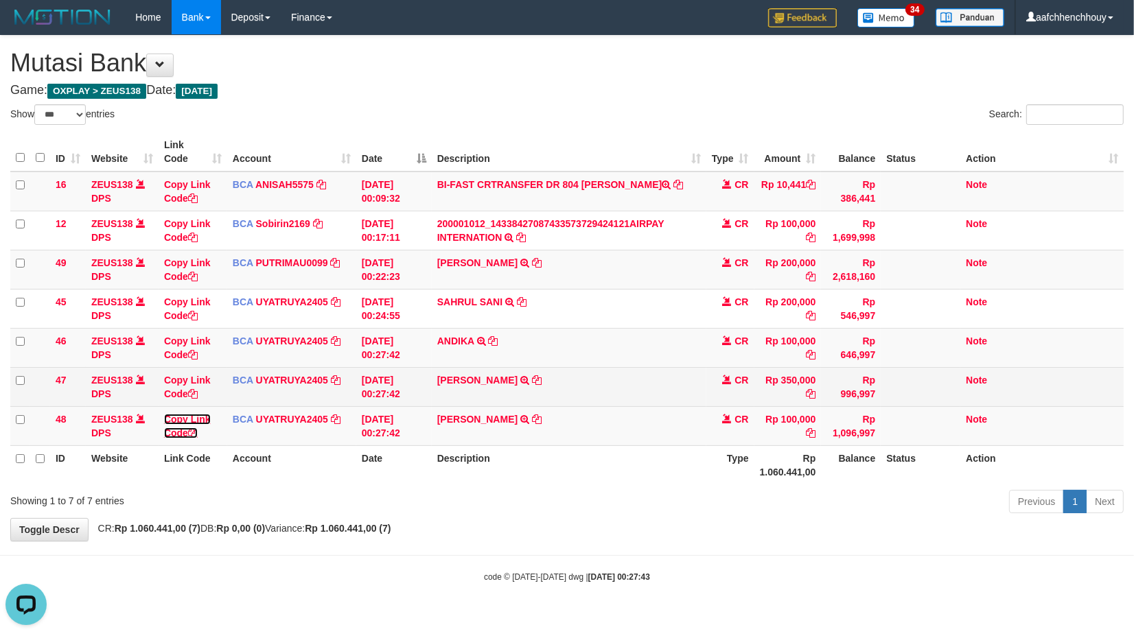
drag, startPoint x: 182, startPoint y: 416, endPoint x: 443, endPoint y: 400, distance: 261.3
click at [190, 416] on link "Copy Link Code" at bounding box center [187, 426] width 47 height 25
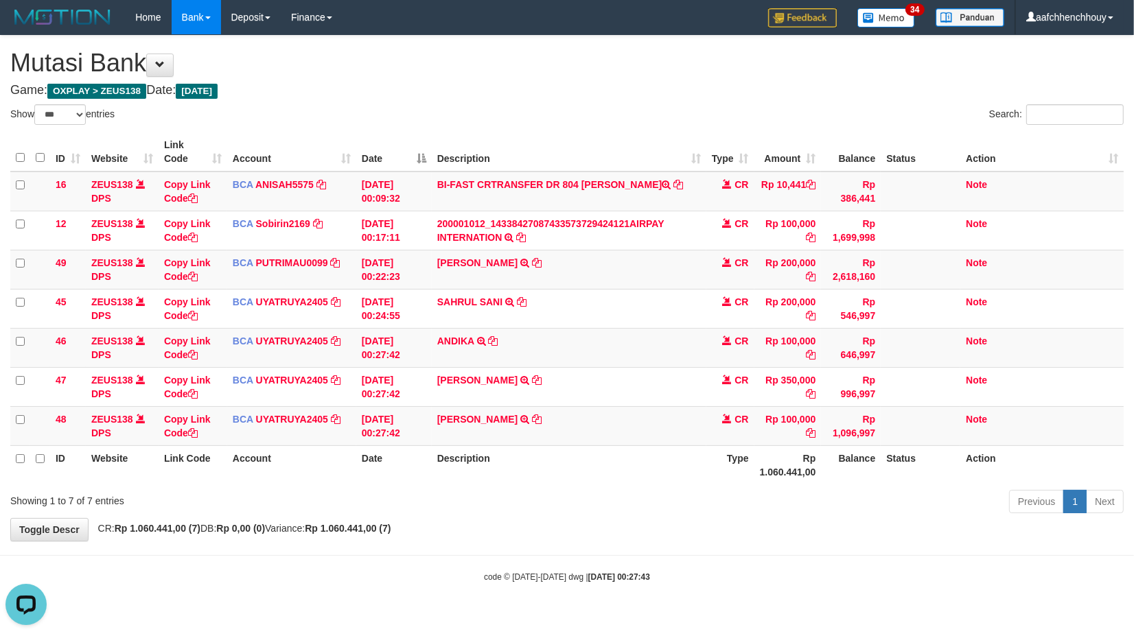
scroll to position [173, 0]
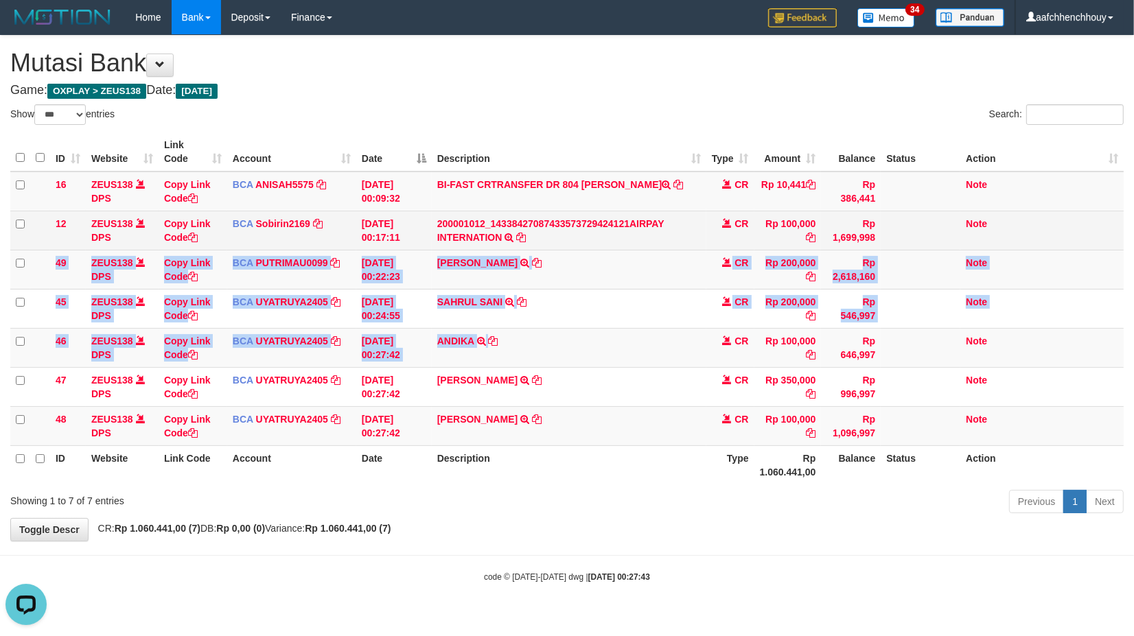
click at [780, 272] on tbody "16 ZEUS138 DPS Copy Link Code BCA ANISAH5575 DPS ANISAH mutasi_20251001_3827 | …" at bounding box center [566, 309] width 1113 height 275
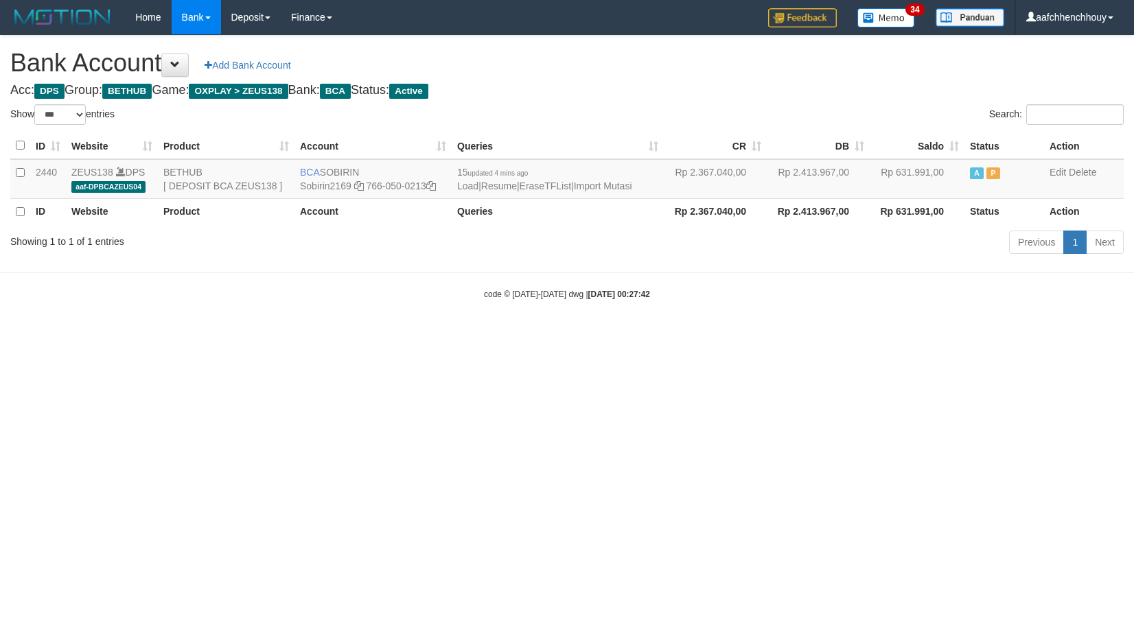
select select "***"
drag, startPoint x: 456, startPoint y: 294, endPoint x: 910, endPoint y: 239, distance: 457.6
click at [460, 299] on body "Toggle navigation Home Bank Account List Load By Website Group [OXPLAY] ZEUS138…" at bounding box center [567, 167] width 1134 height 335
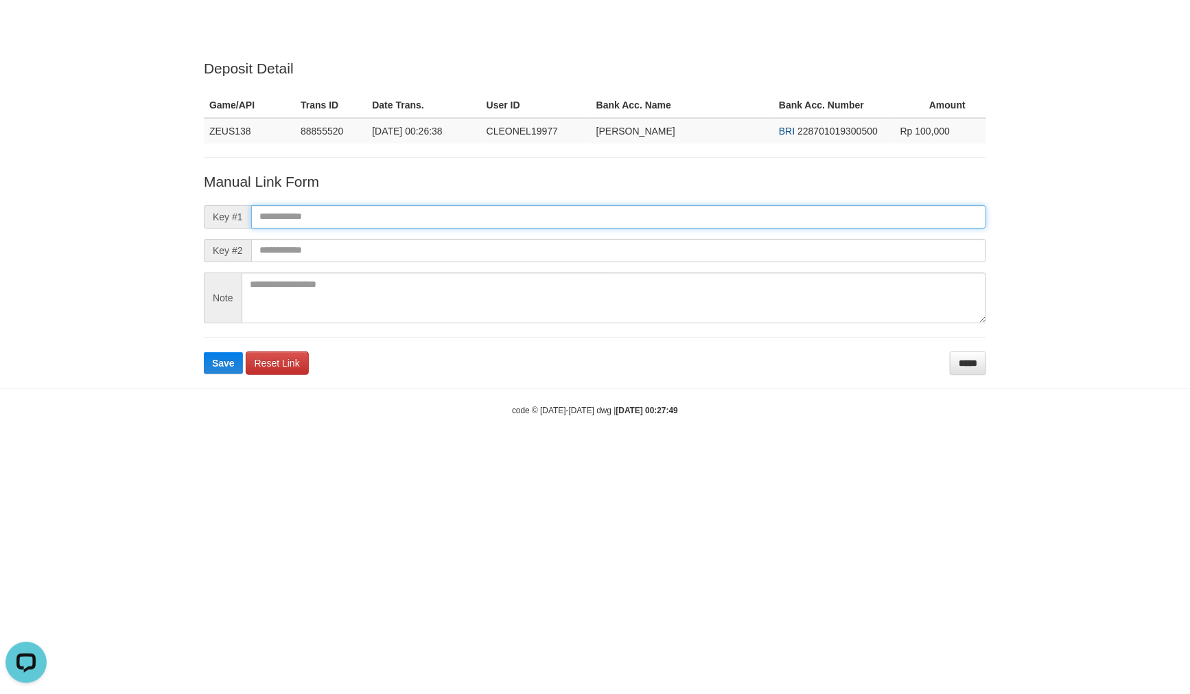
click at [546, 215] on input "text" at bounding box center [618, 216] width 735 height 23
paste input "**********"
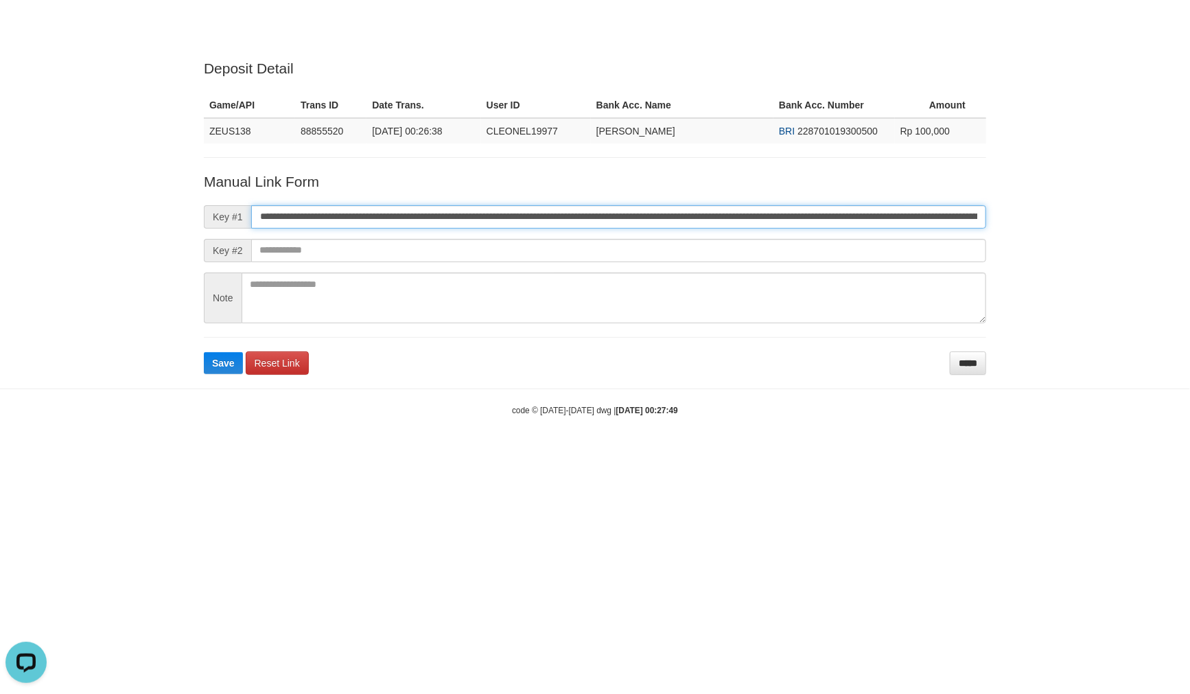
scroll to position [0, 465]
type input "**********"
click at [204, 352] on button "Save" at bounding box center [223, 363] width 39 height 22
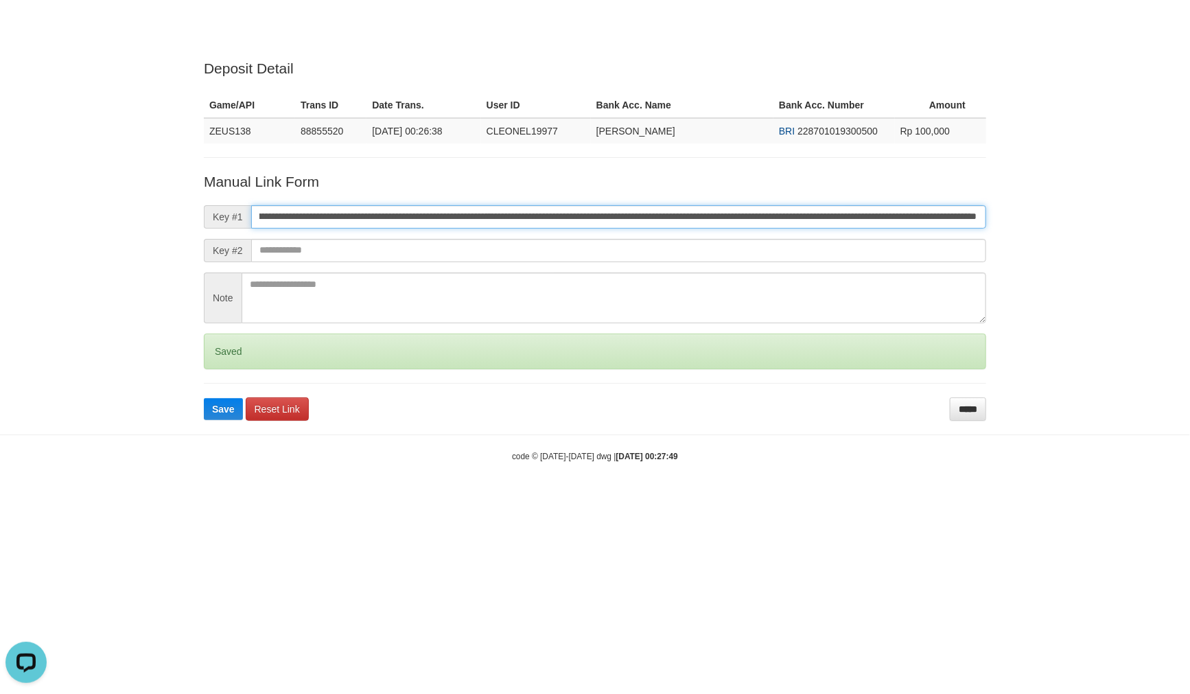
click at [204, 398] on button "Save" at bounding box center [223, 409] width 39 height 22
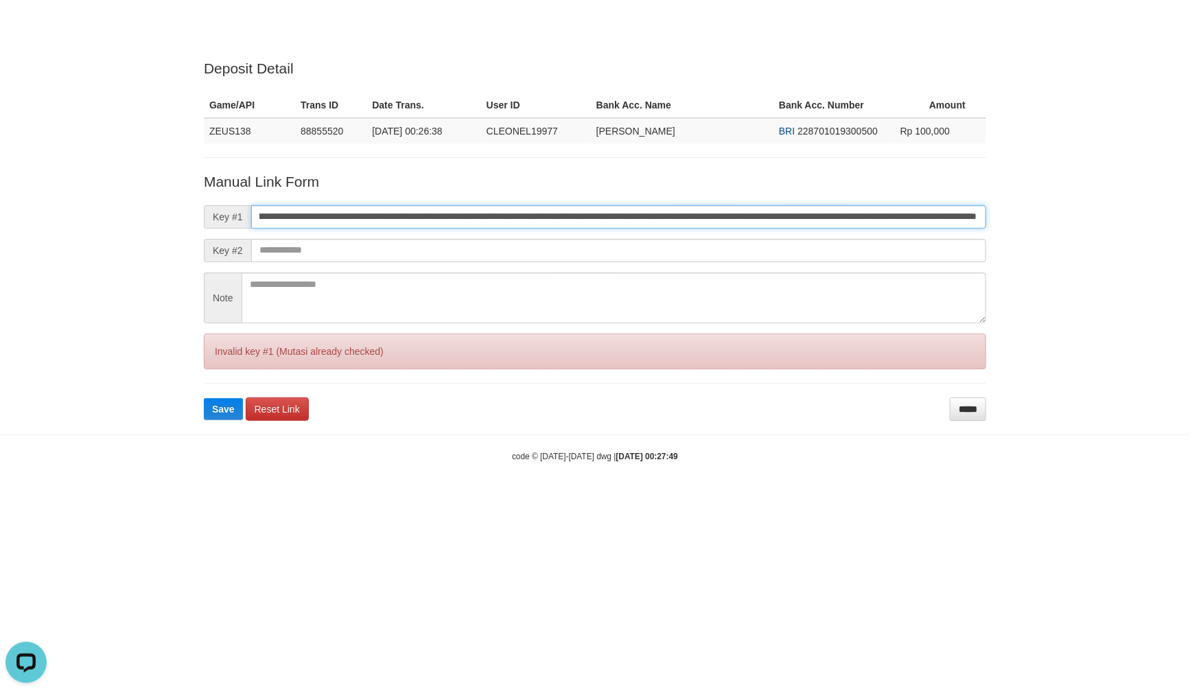
click at [204, 398] on button "Save" at bounding box center [223, 409] width 39 height 22
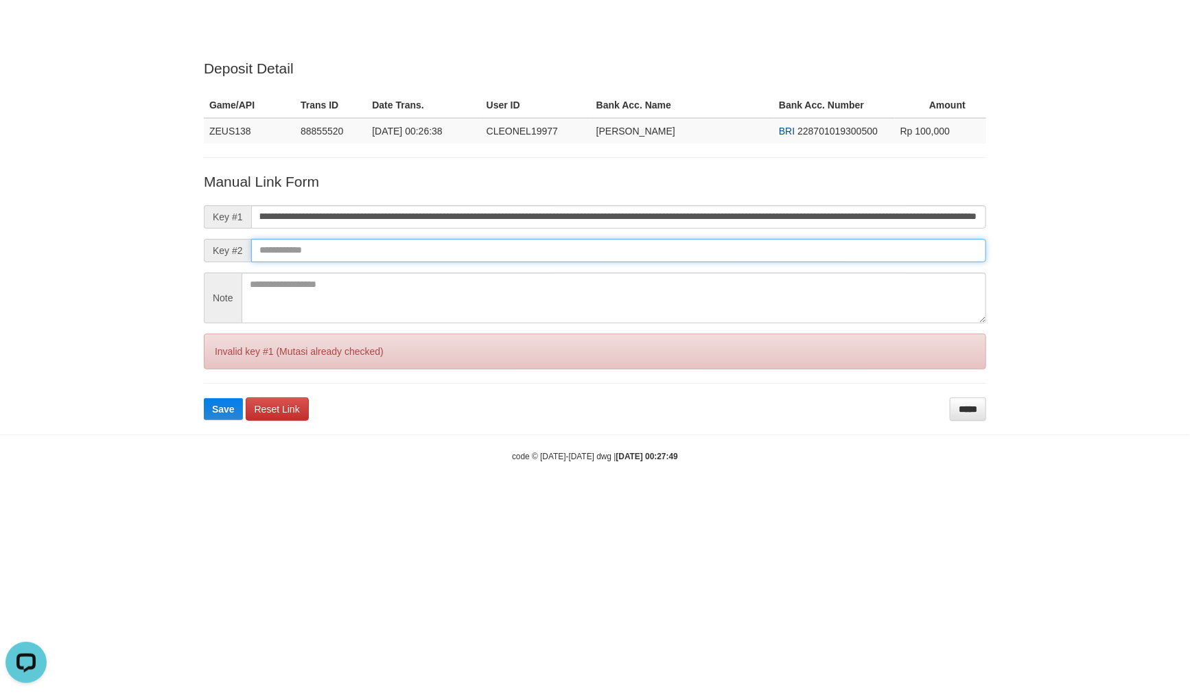
drag, startPoint x: 347, startPoint y: 249, endPoint x: 372, endPoint y: 235, distance: 28.9
click at [348, 247] on input "text" at bounding box center [618, 250] width 735 height 23
click at [204, 398] on button "Save" at bounding box center [223, 409] width 39 height 22
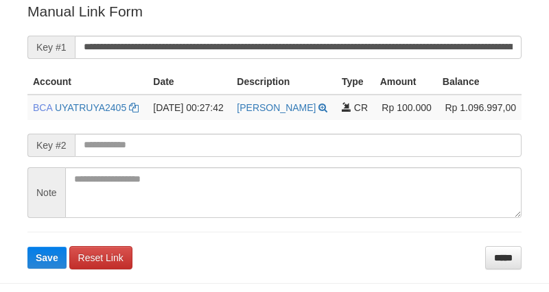
click at [345, 31] on form "**********" at bounding box center [274, 135] width 494 height 268
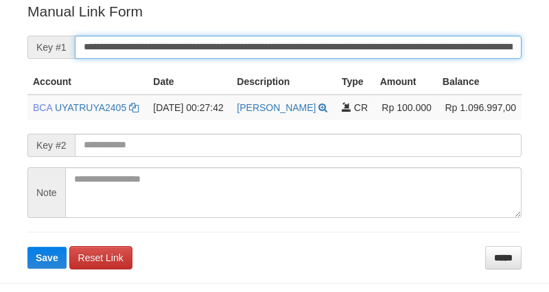
click at [344, 36] on input "**********" at bounding box center [298, 47] width 447 height 23
click at [27, 247] on button "Save" at bounding box center [46, 258] width 39 height 22
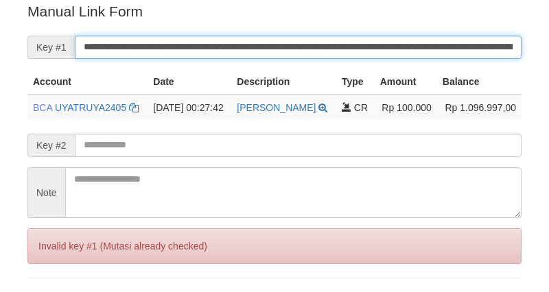
scroll to position [277, 0]
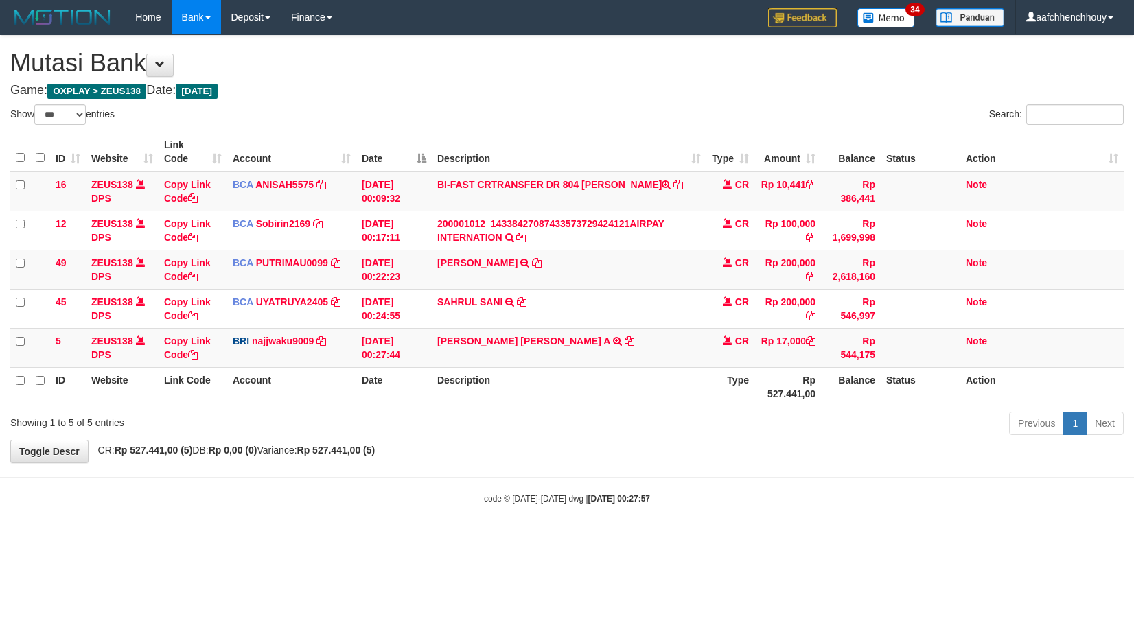
select select "***"
drag, startPoint x: 968, startPoint y: 353, endPoint x: 1132, endPoint y: 374, distance: 165.4
click at [1088, 374] on div "Show ** ** ** *** entries Search: ID Website Link Code Account Date Description…" at bounding box center [566, 272] width 1113 height 336
click at [495, 474] on body "Toggle navigation Home Bank Account List Load By Website Group [OXPLAY] ZEUS138…" at bounding box center [567, 269] width 1134 height 539
drag, startPoint x: 490, startPoint y: 331, endPoint x: 547, endPoint y: 331, distance: 57.0
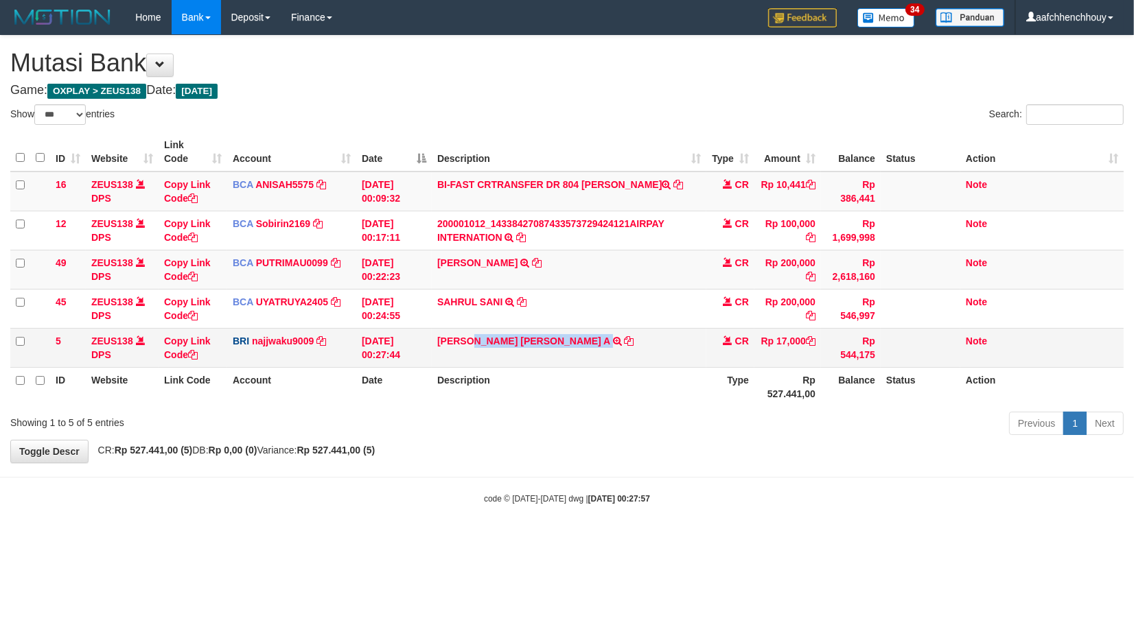
click at [546, 331] on td "DANA SURYA SURA A TRANSFER NBMB DANA SURYA SURA A TO SITI KURNIA NINGSIH" at bounding box center [569, 347] width 275 height 39
copy td "URYA SURA A"
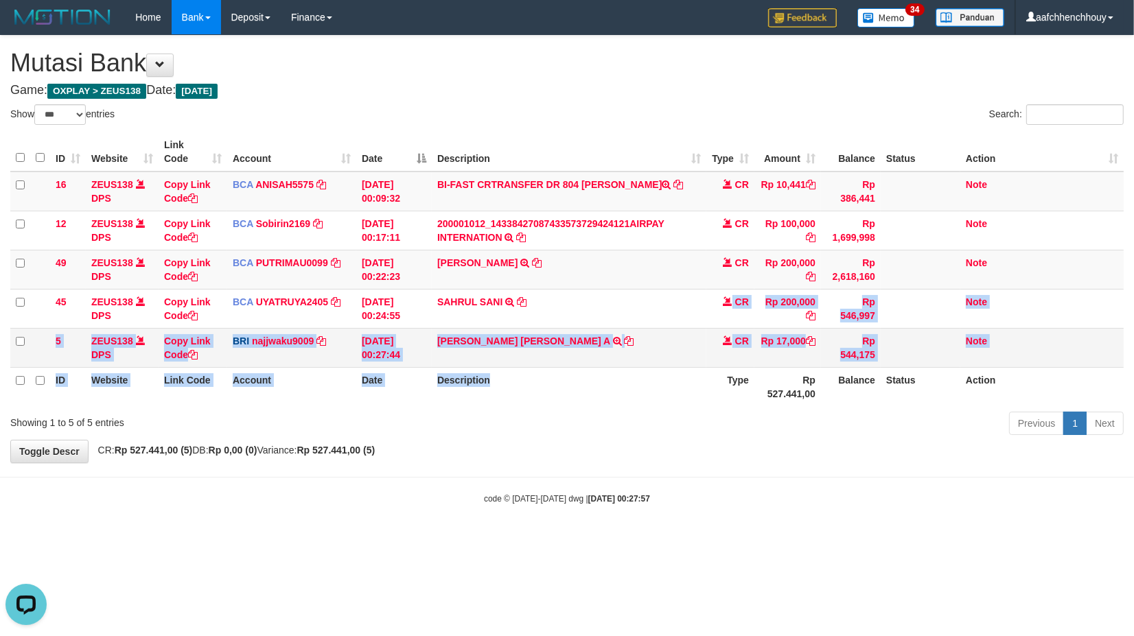
click at [509, 366] on table "ID Website Link Code Account Date Description Type Amount Balance Status Action…" at bounding box center [566, 269] width 1113 height 274
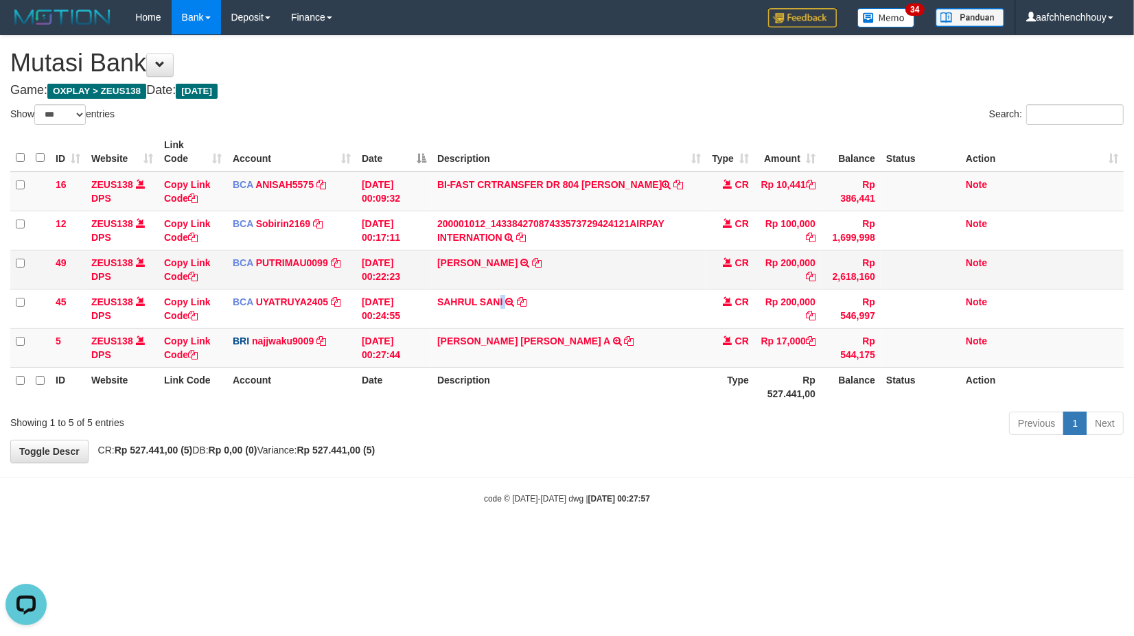
drag, startPoint x: 526, startPoint y: 311, endPoint x: 613, endPoint y: 277, distance: 93.7
click at [584, 284] on tbody "16 ZEUS138 DPS Copy Link Code BCA ANISAH5575 DPS ANISAH mutasi_20251001_3827 | …" at bounding box center [566, 270] width 1113 height 196
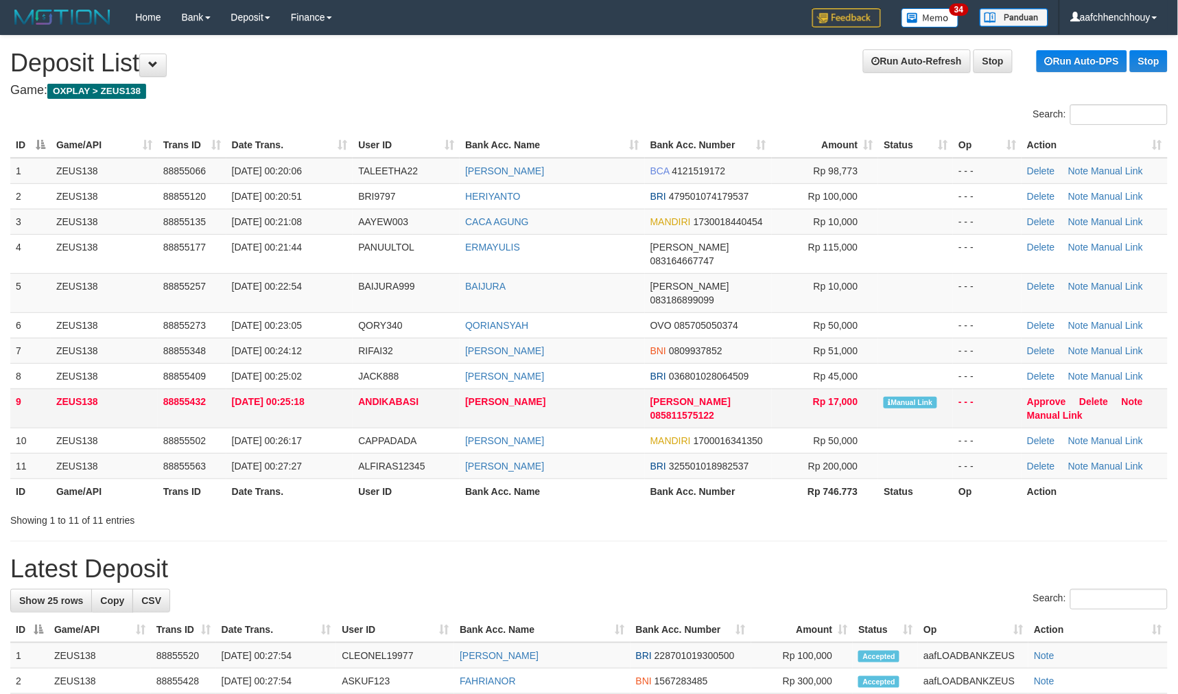
click at [381, 363] on td "JACK888" at bounding box center [406, 375] width 107 height 25
click at [1054, 410] on link "Manual Link" at bounding box center [1055, 415] width 56 height 11
click at [1027, 410] on link "Manual Link" at bounding box center [1055, 415] width 56 height 11
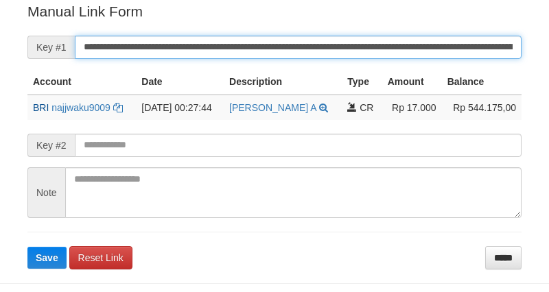
click at [27, 247] on button "Save" at bounding box center [46, 258] width 39 height 22
drag, startPoint x: 436, startPoint y: 52, endPoint x: 447, endPoint y: 83, distance: 32.8
click at [447, 86] on form "**********" at bounding box center [274, 135] width 494 height 268
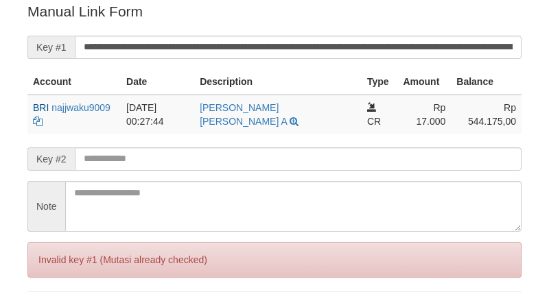
scroll to position [277, 0]
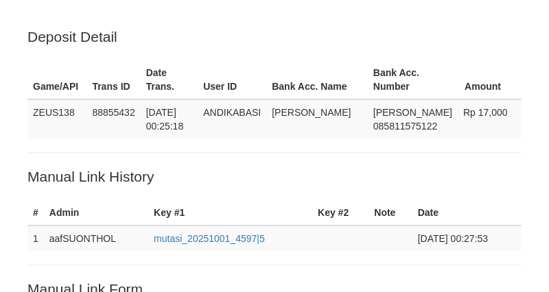
scroll to position [277, 0]
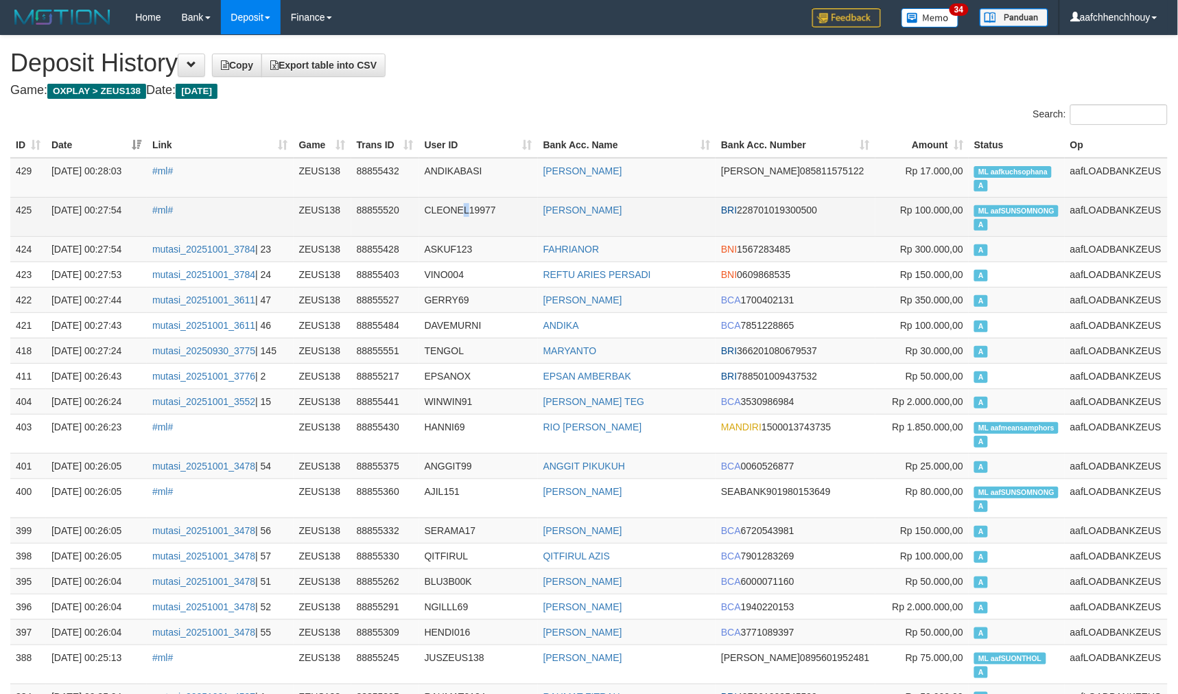
click at [489, 220] on td "CLEONEL19977" at bounding box center [478, 216] width 119 height 39
click at [498, 229] on td "CLEONEL19977" at bounding box center [478, 216] width 119 height 39
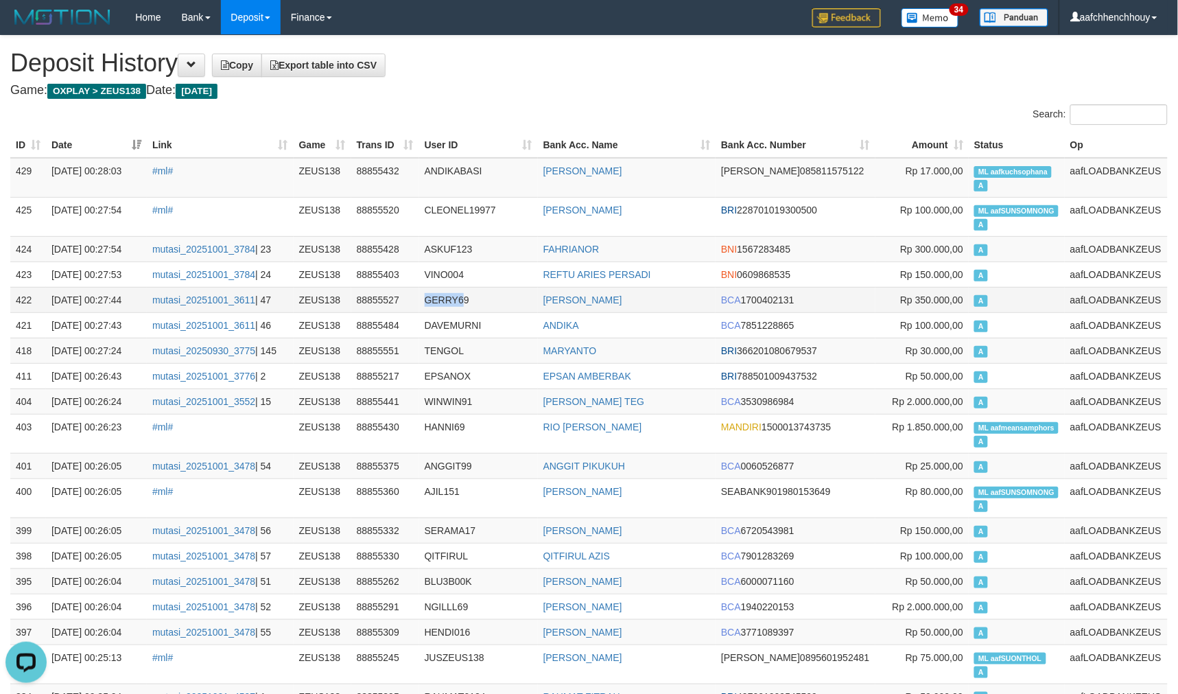
click at [476, 292] on tr "422 [DATE] 00:27:44 mutasi_20251001_3611 | 47 ZEUS138 88855527 GERRY69 [PERSON_…" at bounding box center [589, 299] width 1158 height 25
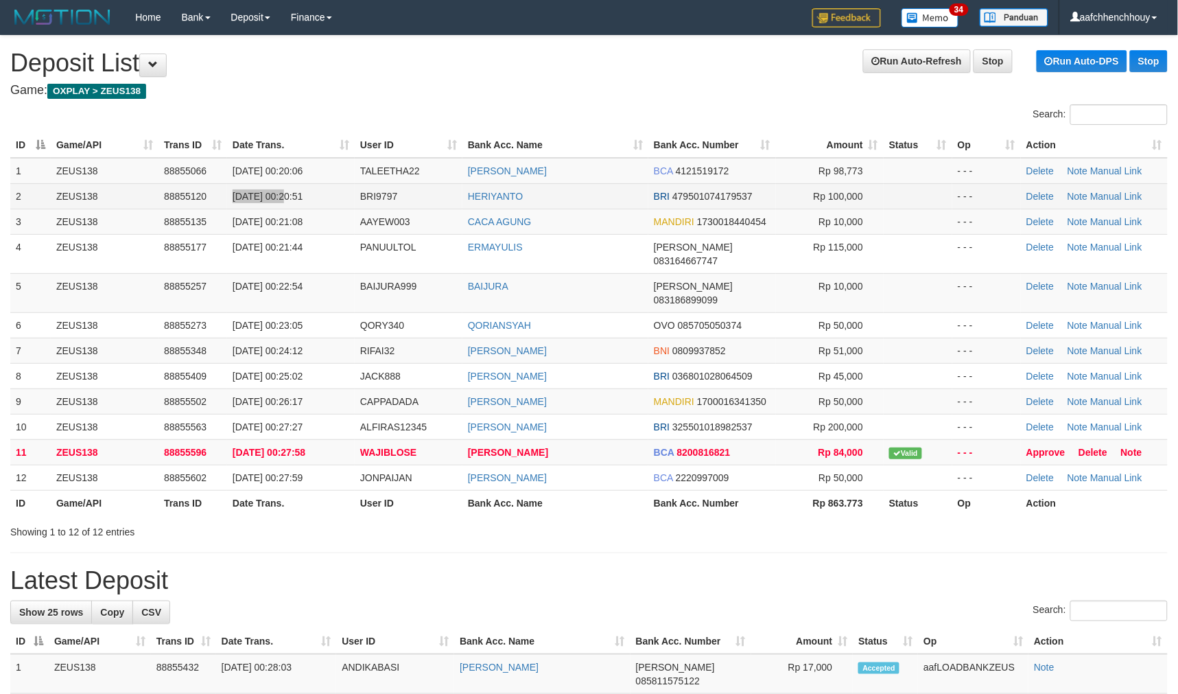
click at [282, 190] on tr "2 ZEUS138 88855120 01/10/2025 00:20:51 BRI9797 HERIYANTO BRI 479501074179537 Rp…" at bounding box center [589, 195] width 1158 height 25
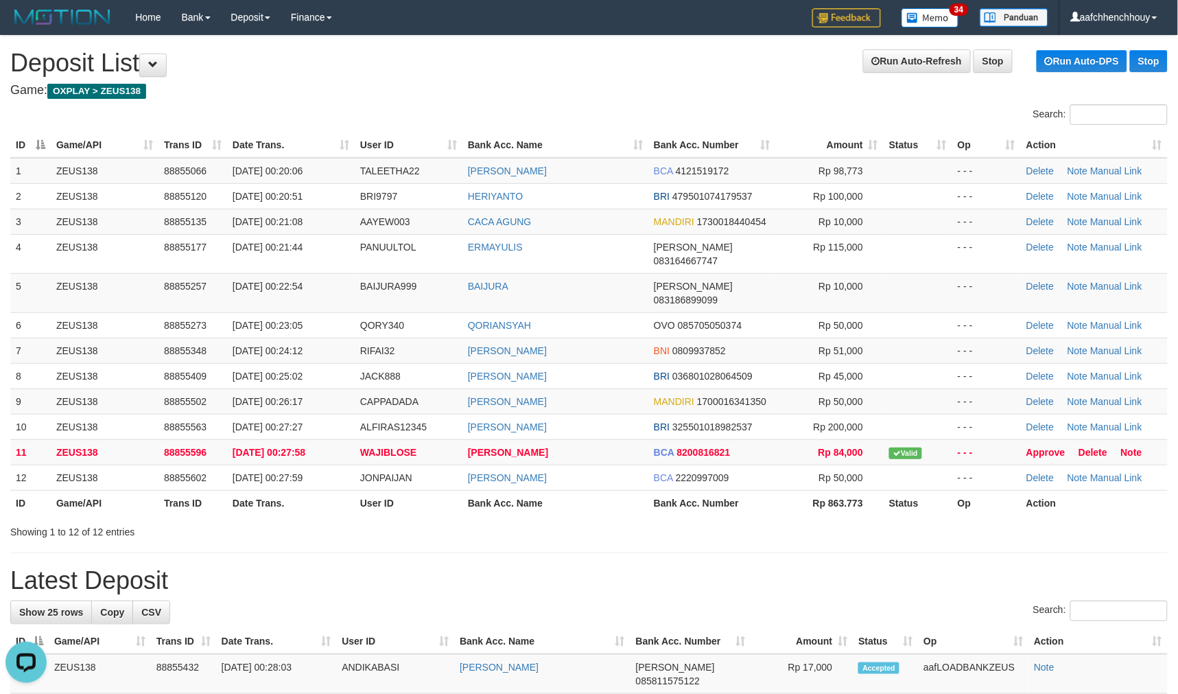
click at [379, 132] on tr "ID Game/API Trans ID Date Trans. User ID Bank Acc. Name Bank Acc. Number Amount…" at bounding box center [589, 144] width 1158 height 25
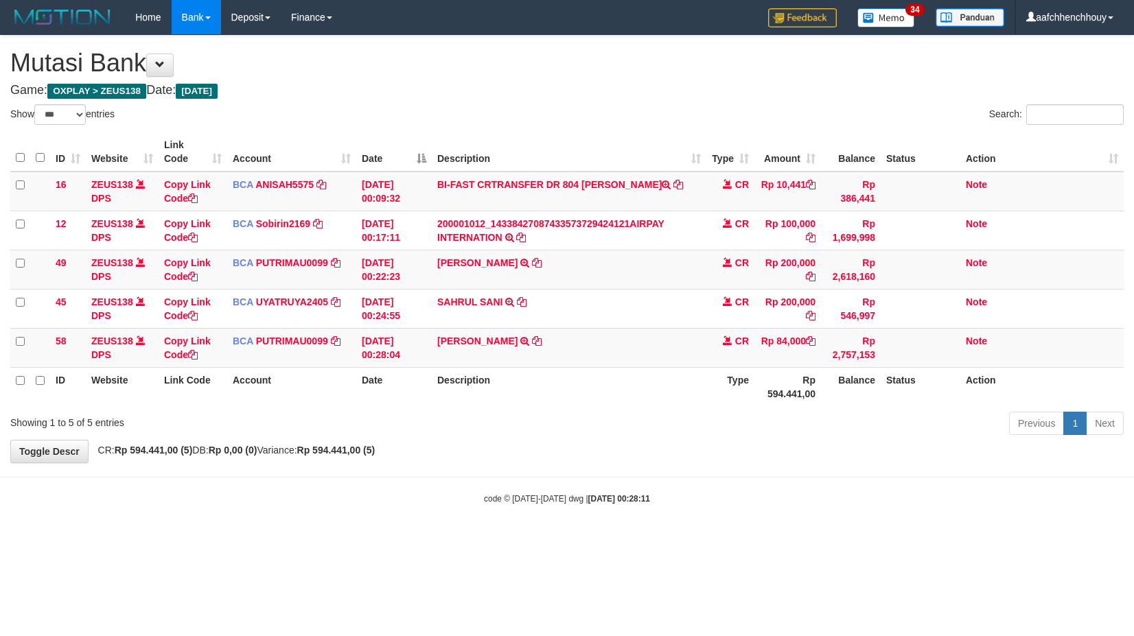
select select "***"
click at [590, 511] on body "Toggle navigation Home Bank Account List Load By Website Group [OXPLAY] ZEUS138…" at bounding box center [567, 269] width 1134 height 539
drag, startPoint x: 510, startPoint y: 490, endPoint x: 621, endPoint y: 464, distance: 114.2
click at [627, 465] on body "Toggle navigation Home Bank Account List Load By Website Group [OXPLAY] ZEUS138…" at bounding box center [567, 269] width 1134 height 539
click at [538, 340] on icon at bounding box center [537, 341] width 10 height 10
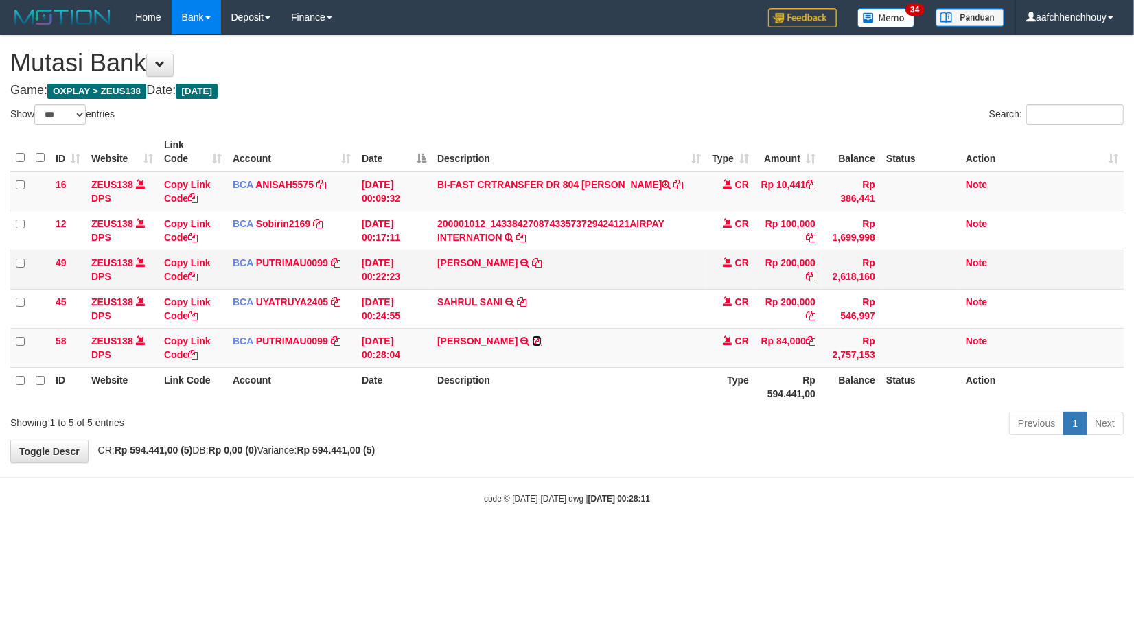
drag, startPoint x: 538, startPoint y: 340, endPoint x: 832, endPoint y: 272, distance: 302.2
click at [594, 331] on td "DIMAS PRATAMA TRSF E-BANKING CR 0110/FTSCY/WS95031 84000.00DIMAS PRATAMA" at bounding box center [569, 347] width 275 height 39
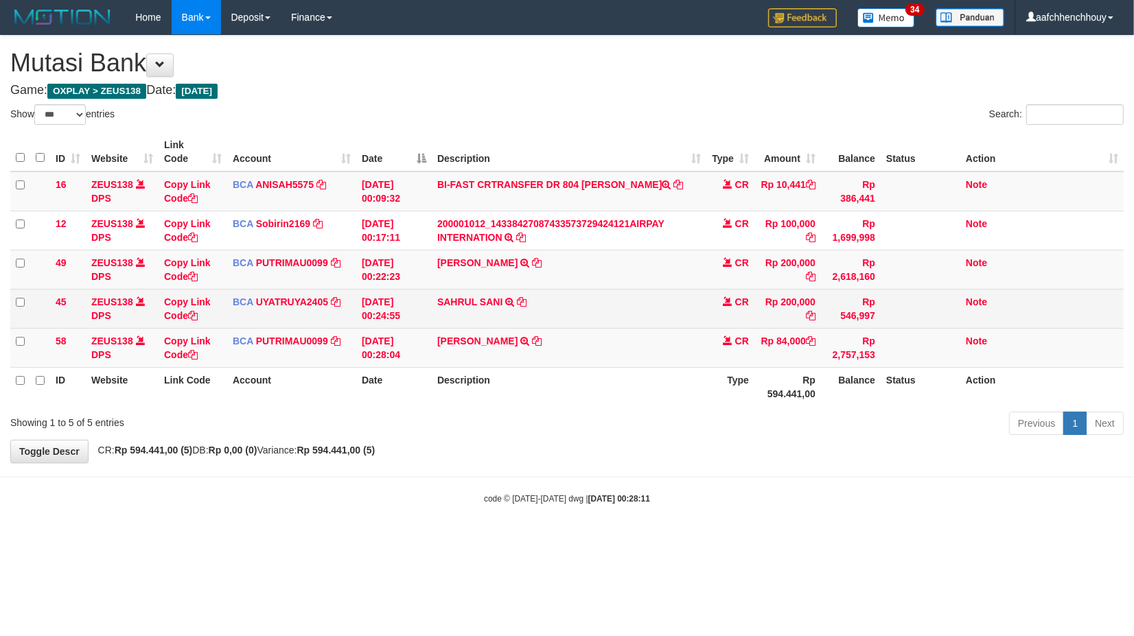
click at [620, 299] on td "SAHRUL SANI TRSF E-BANKING CR 0110/FTSCY/WS95031 200000.00SAHRUL SANI" at bounding box center [569, 308] width 275 height 39
click at [515, 299] on td "SAHRUL SANI TRSF E-BANKING CR 0110/FTSCY/WS95031 200000.00SAHRUL SANI" at bounding box center [569, 308] width 275 height 39
click at [520, 299] on icon at bounding box center [522, 302] width 10 height 10
click at [522, 299] on icon at bounding box center [522, 302] width 10 height 10
drag, startPoint x: 520, startPoint y: 297, endPoint x: 541, endPoint y: 288, distance: 23.1
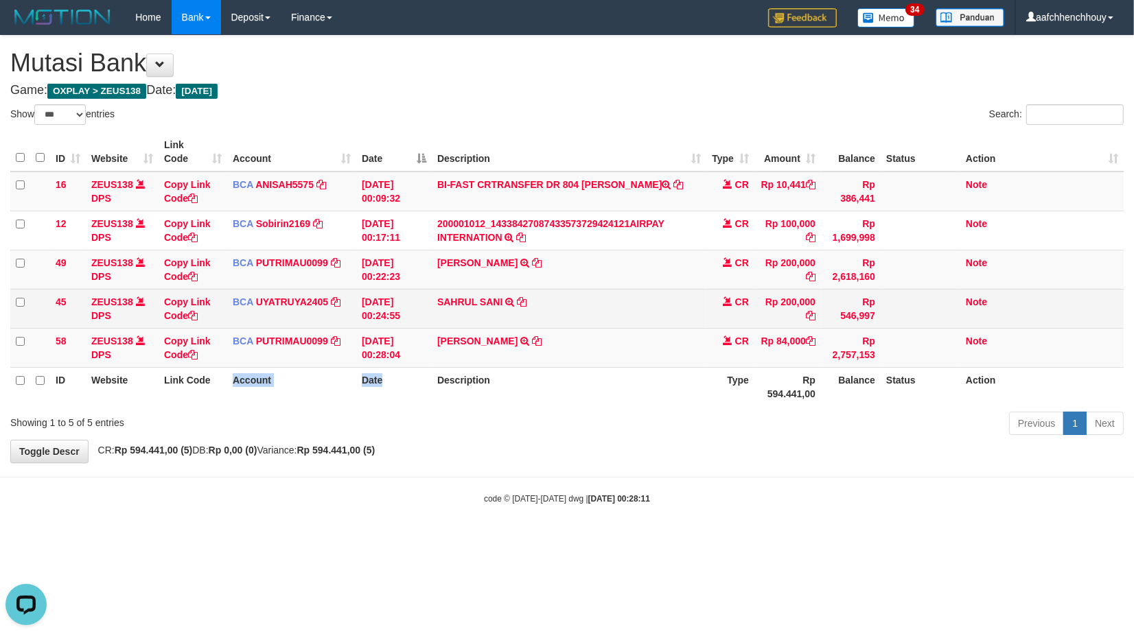
click at [541, 288] on table "ID Website Link Code Account Date Description Type Amount Balance Status Action…" at bounding box center [566, 269] width 1113 height 274
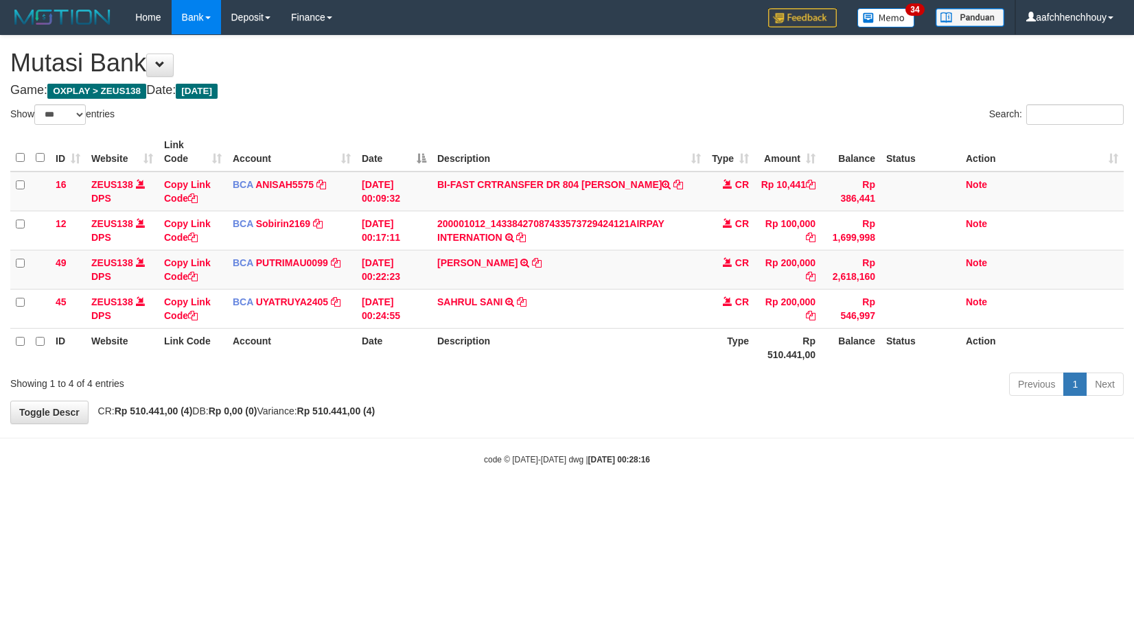
select select "***"
click at [655, 227] on tbody "16 ZEUS138 DPS Copy Link Code BCA ANISAH5575 DPS ANISAH mutasi_20251001_3827 | …" at bounding box center [566, 250] width 1113 height 157
select select "***"
click at [362, 366] on tr "ID Website Link Code Account Date Description Type Rp 510.441,00 Balance Status…" at bounding box center [566, 347] width 1113 height 39
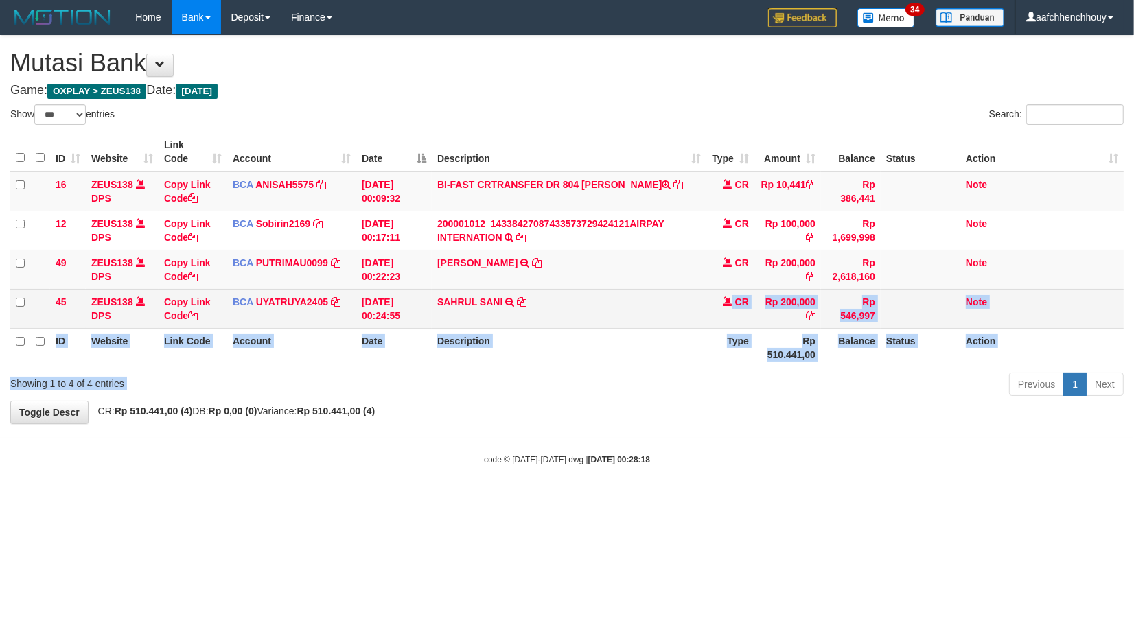
drag, startPoint x: 632, startPoint y: 351, endPoint x: 674, endPoint y: 306, distance: 61.2
click at [717, 310] on div "Show ** ** ** *** entries Search: ID Website Link Code Account Date Description…" at bounding box center [566, 252] width 1113 height 296
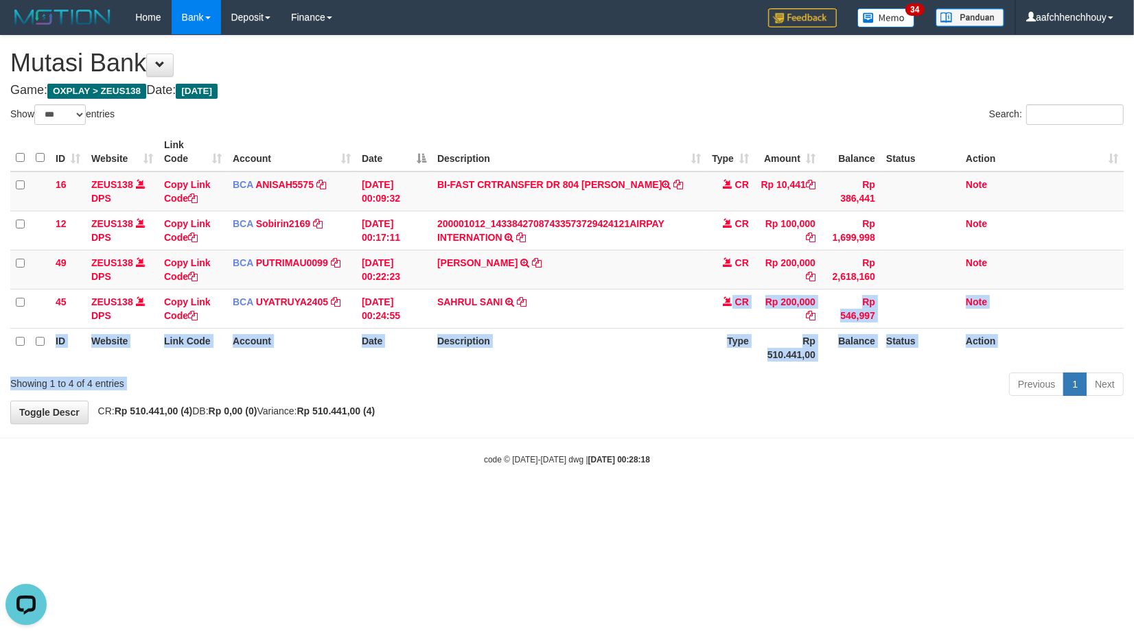
click at [544, 156] on th "Description" at bounding box center [569, 151] width 275 height 39
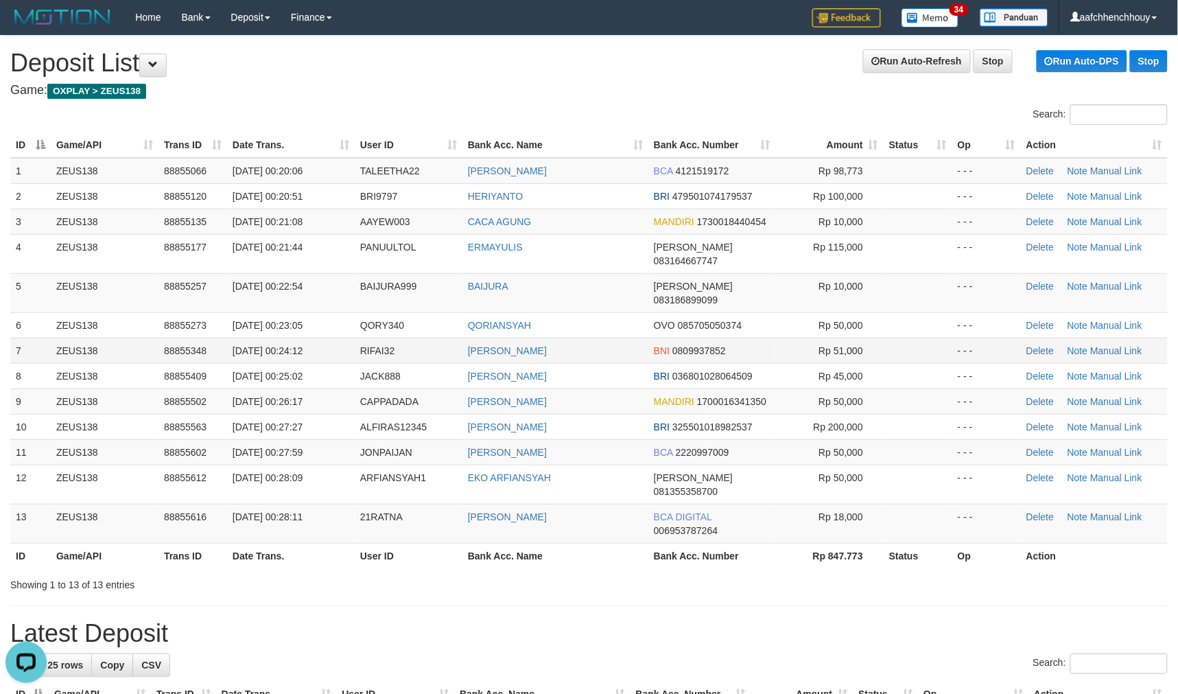
click at [147, 338] on td "ZEUS138" at bounding box center [105, 350] width 108 height 25
